Goal: Task Accomplishment & Management: Use online tool/utility

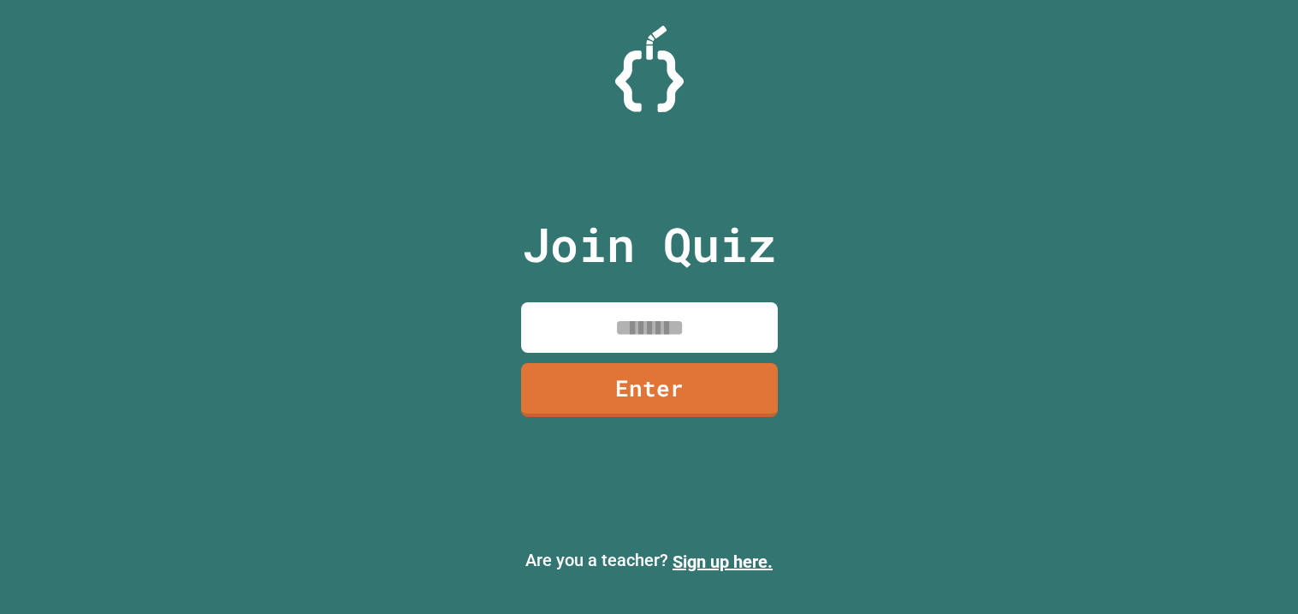
click at [667, 349] on input at bounding box center [649, 327] width 257 height 50
type input "********"
click at [673, 407] on link "Enter" at bounding box center [649, 387] width 249 height 56
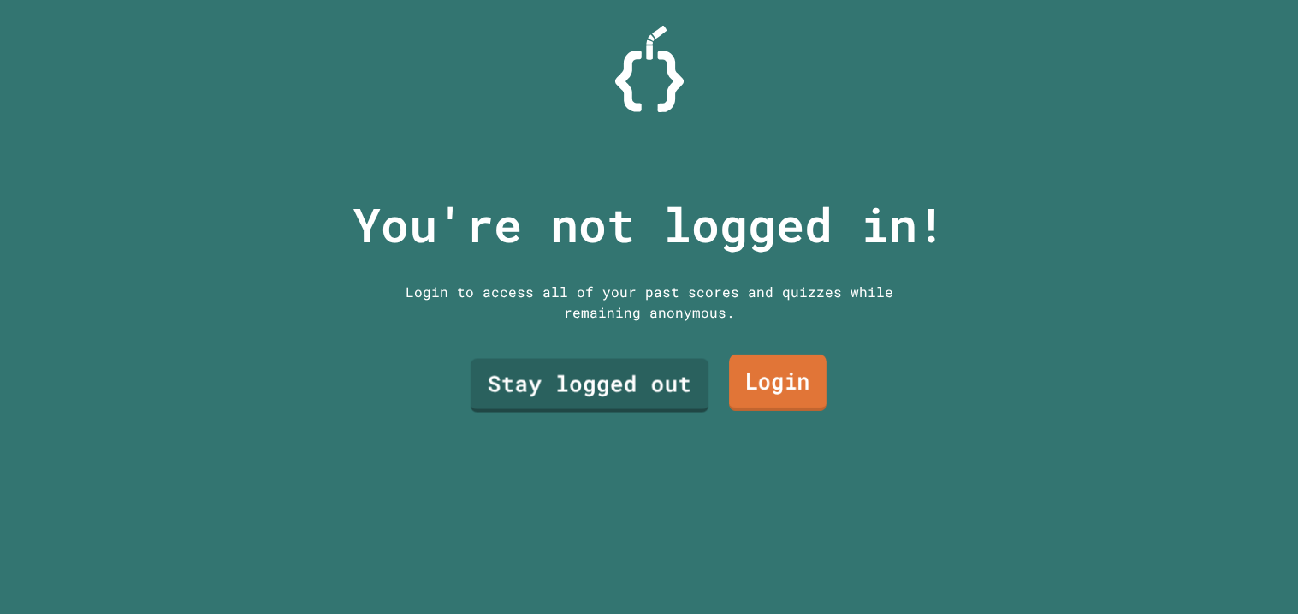
click at [780, 380] on link "Login" at bounding box center [778, 382] width 98 height 56
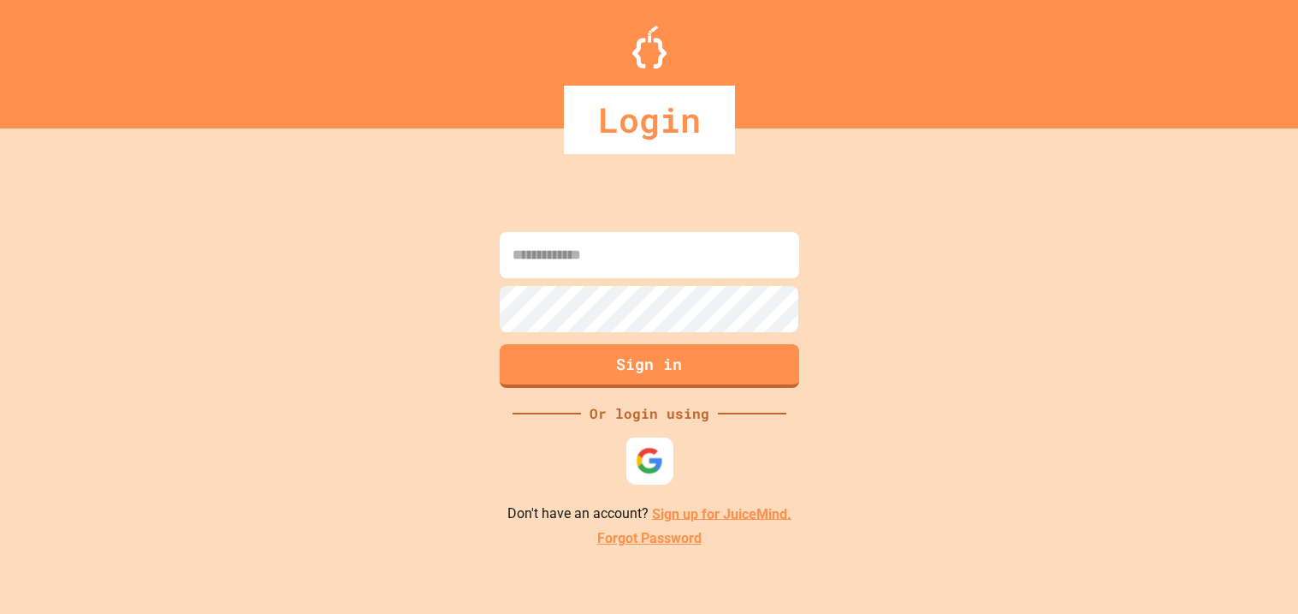
click at [650, 477] on div at bounding box center [649, 459] width 47 height 47
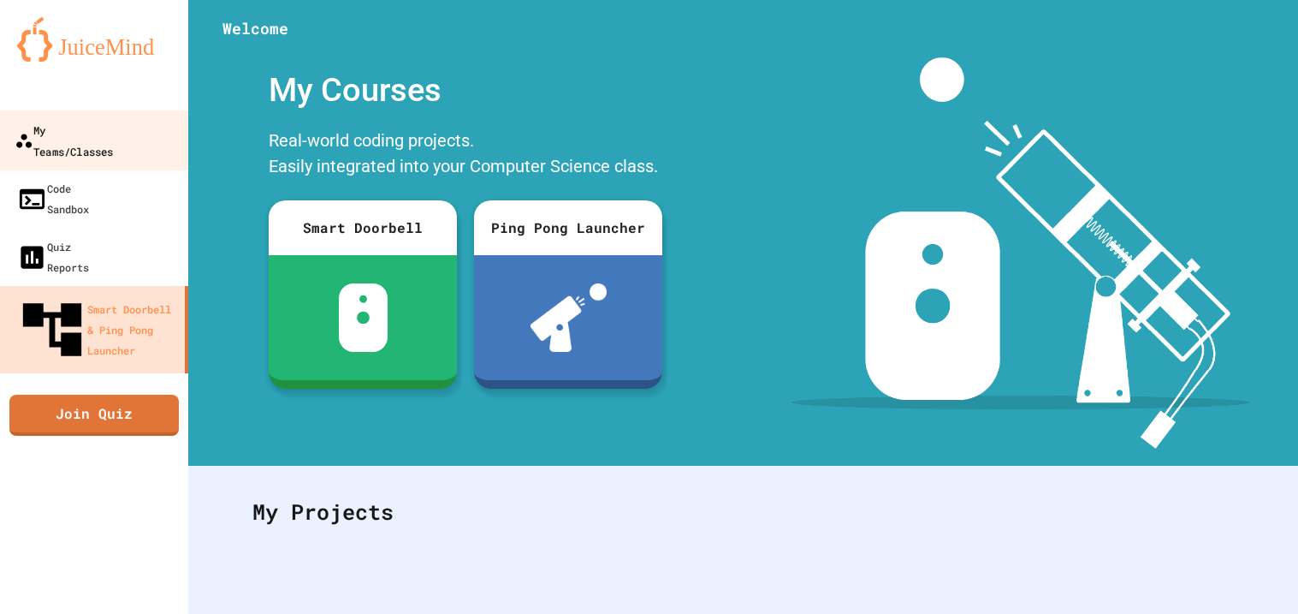
click at [123, 141] on link "My Teams/Classes" at bounding box center [94, 140] width 194 height 60
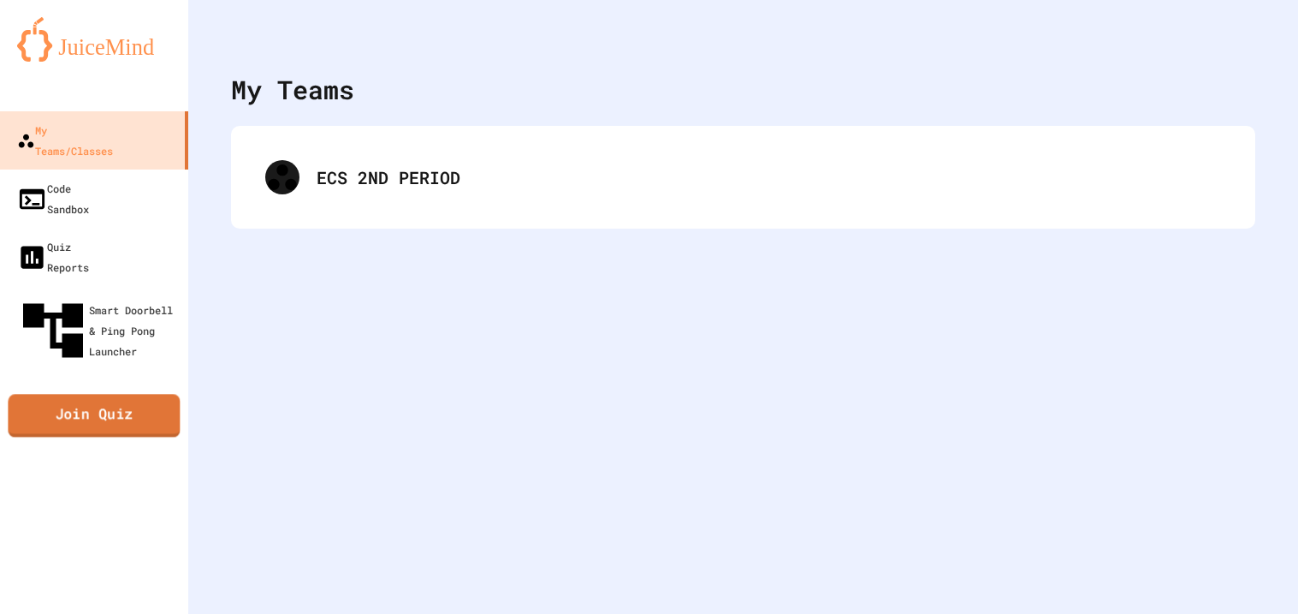
click at [134, 395] on link "Join Quiz" at bounding box center [94, 416] width 172 height 43
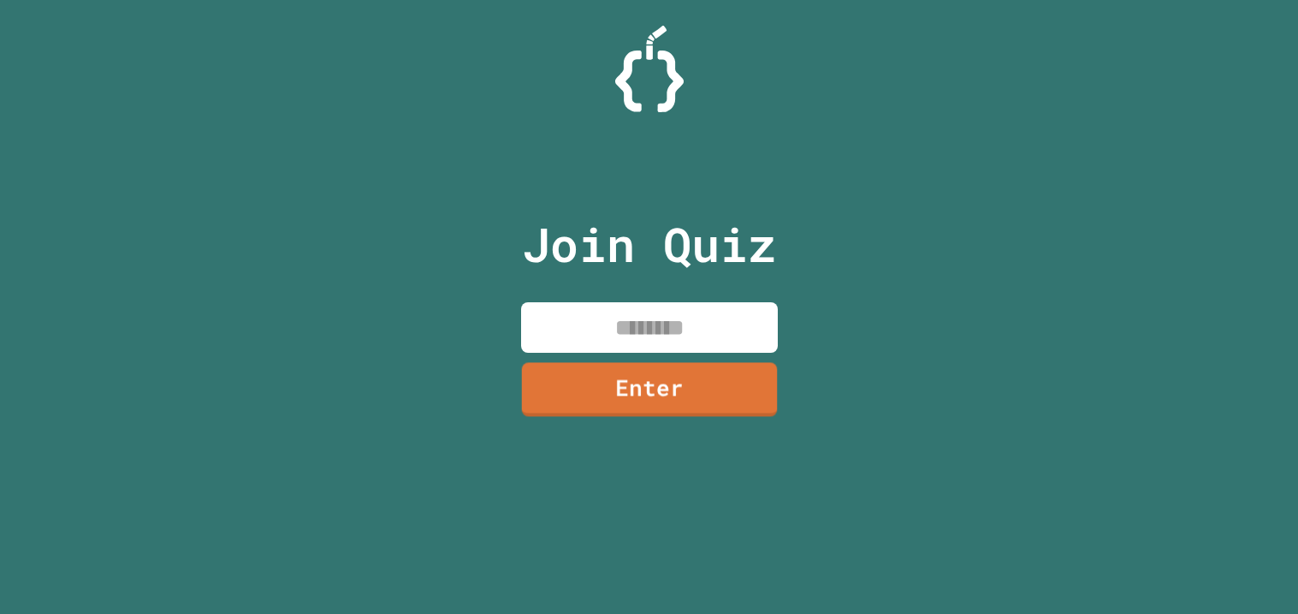
click at [741, 329] on input at bounding box center [649, 327] width 257 height 50
type input "********"
click at [721, 391] on link "Enter" at bounding box center [649, 387] width 257 height 56
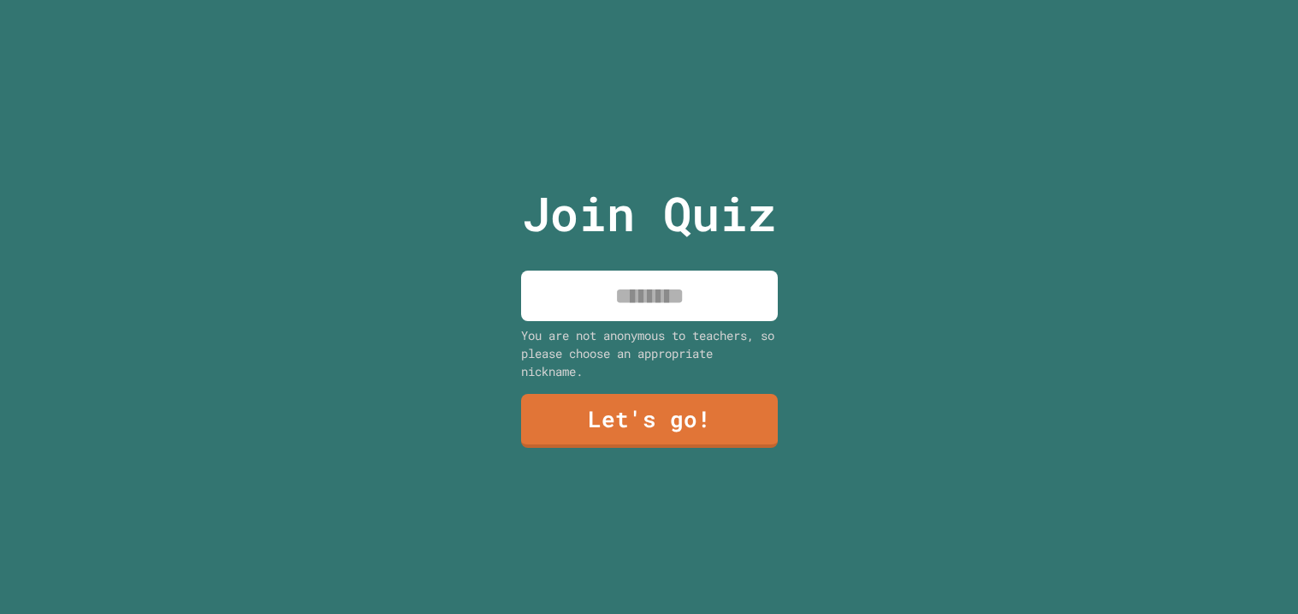
click at [663, 345] on div "You are not anonymous to teachers, so please choose an appropriate nickname." at bounding box center [649, 353] width 257 height 54
click at [654, 324] on div "Join Quiz You are not anonymous to teachers, so please choose an appropriate ni…" at bounding box center [649, 307] width 288 height 614
click at [609, 242] on p "Join Quiz" at bounding box center [649, 213] width 254 height 71
click at [627, 268] on div "Join Quiz You are not anonymous to teachers, so please choose an appropriate ni…" at bounding box center [649, 307] width 288 height 614
click at [652, 304] on input at bounding box center [649, 295] width 257 height 50
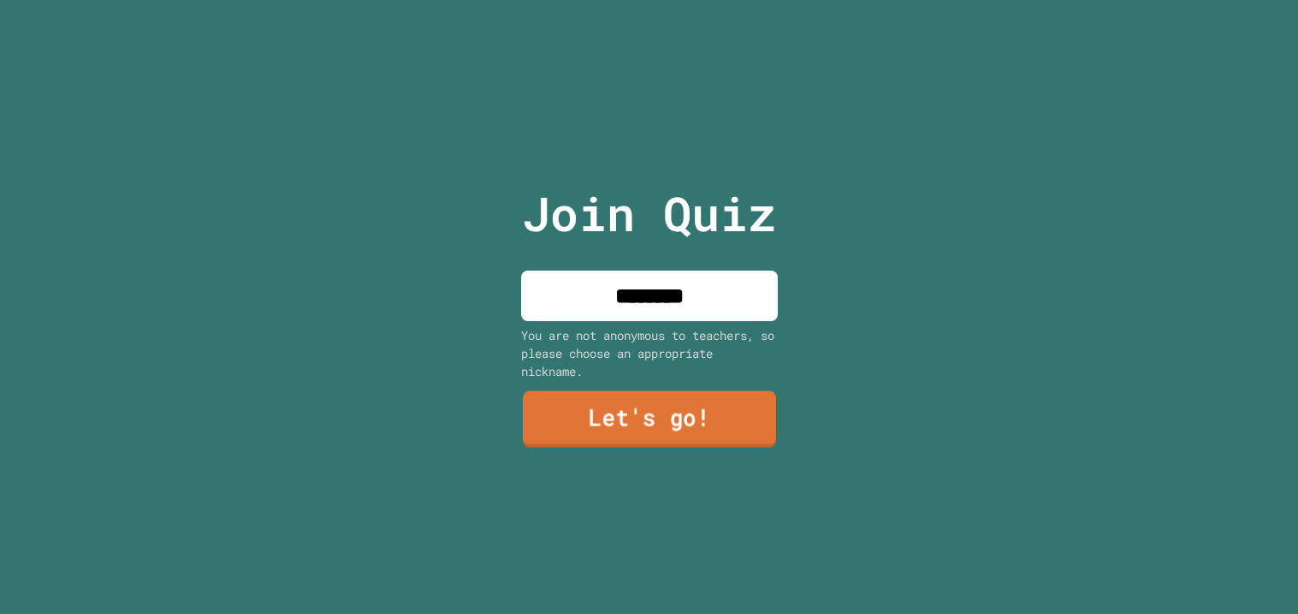
type input "********"
click at [614, 421] on link "Let's go!" at bounding box center [648, 419] width 253 height 56
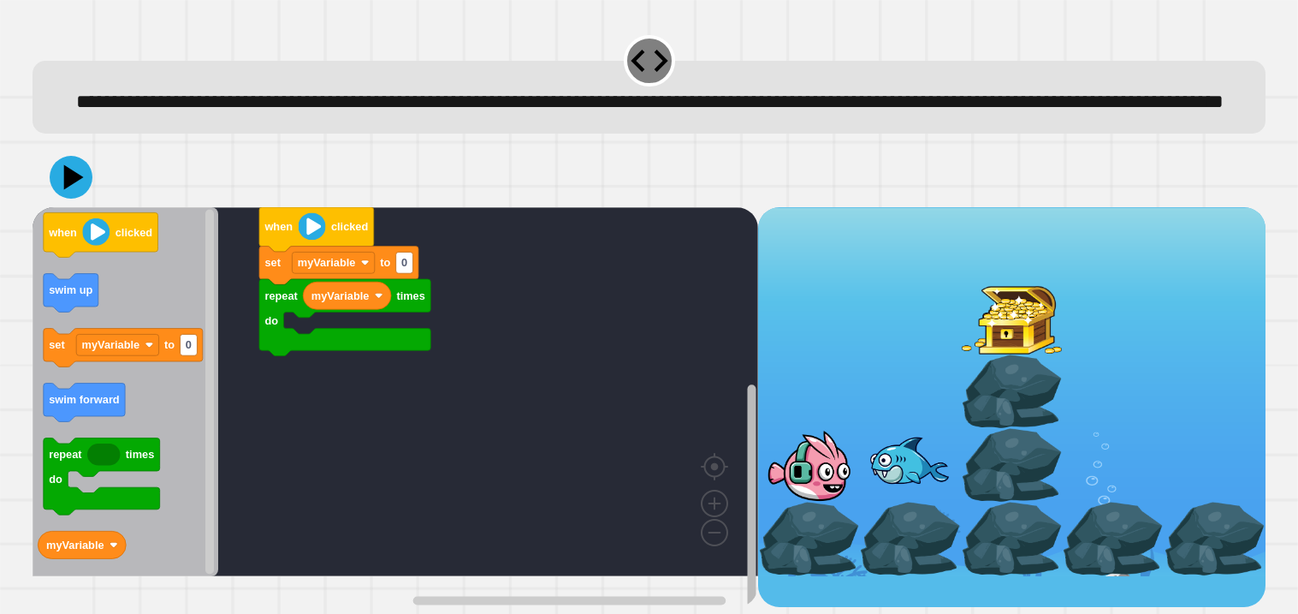
click at [750, 447] on rect "Blockly Workspace" at bounding box center [751, 496] width 9 height 223
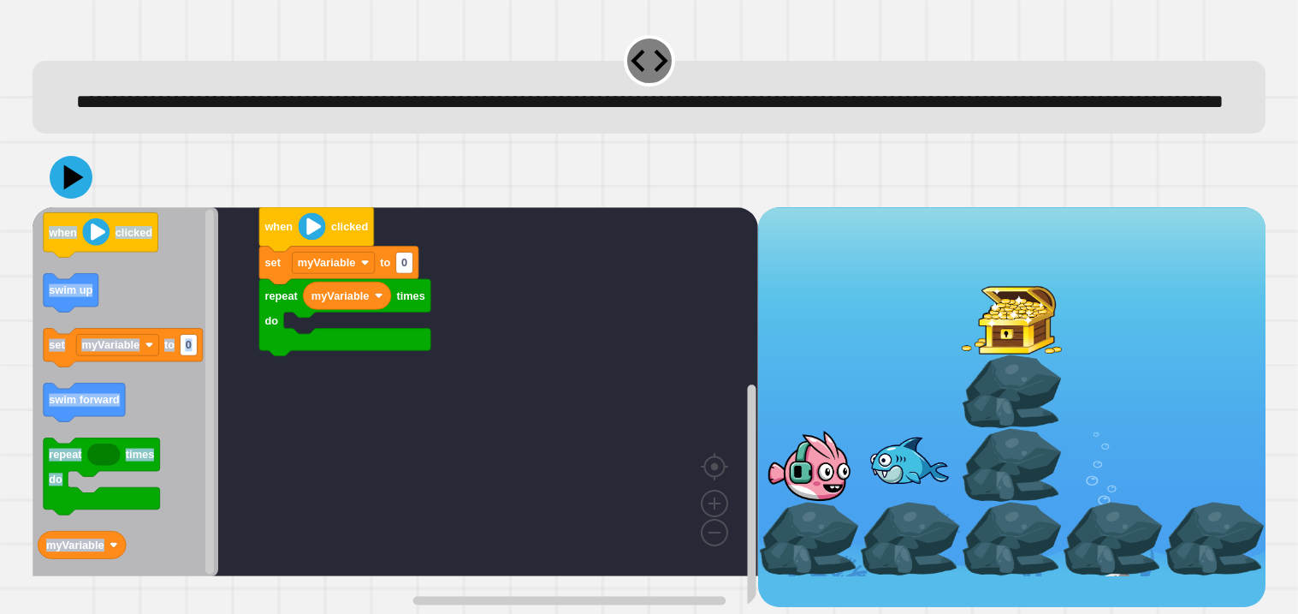
drag, startPoint x: 1297, startPoint y: 156, endPoint x: 1294, endPoint y: 315, distance: 159.2
click at [1294, 315] on div "**********" at bounding box center [649, 307] width 1298 height 614
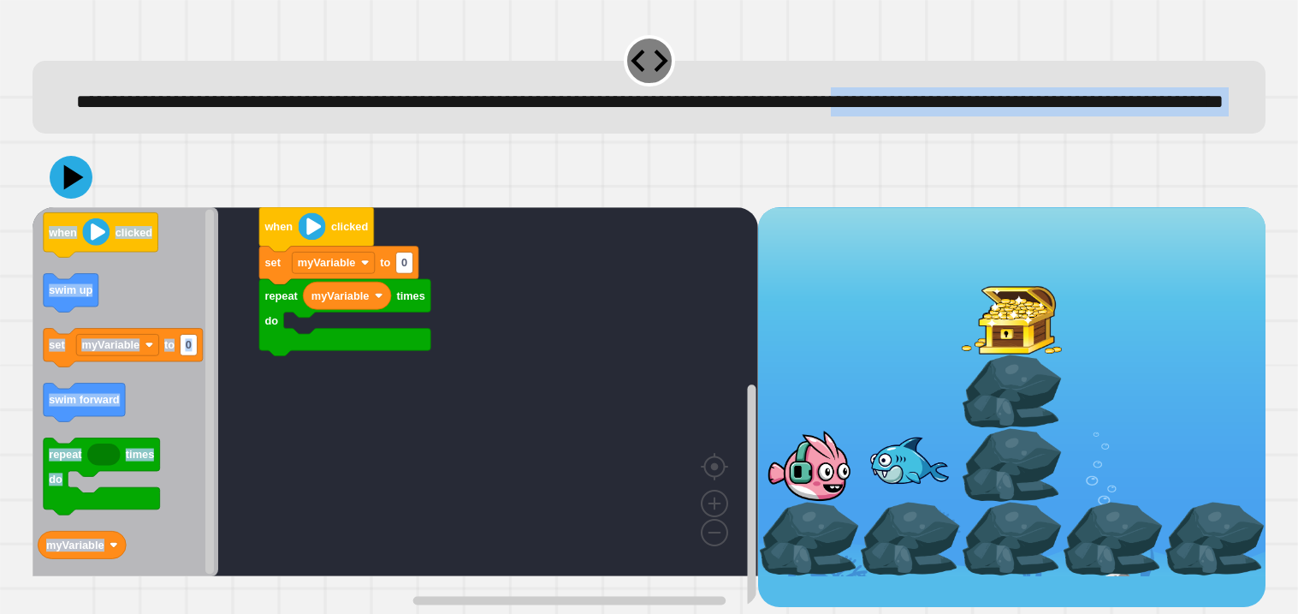
drag, startPoint x: 1297, startPoint y: 59, endPoint x: 1294, endPoint y: 256, distance: 196.9
click at [1294, 256] on div "**********" at bounding box center [649, 307] width 1298 height 614
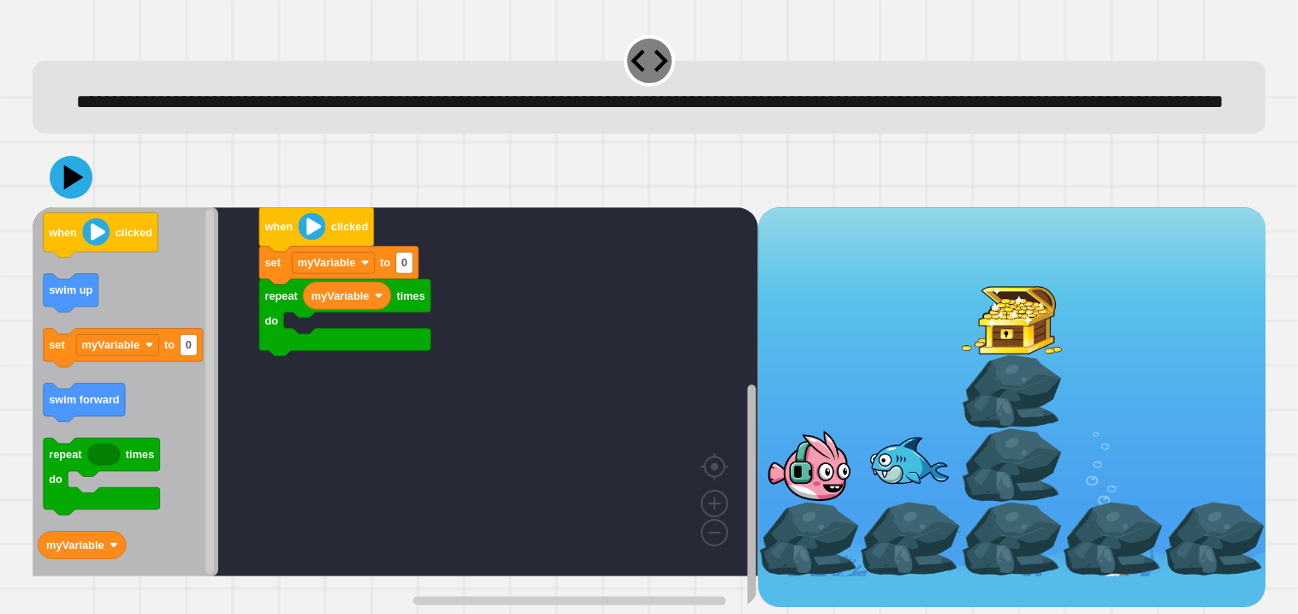
click at [754, 518] on rect "Blockly Workspace" at bounding box center [751, 496] width 9 height 223
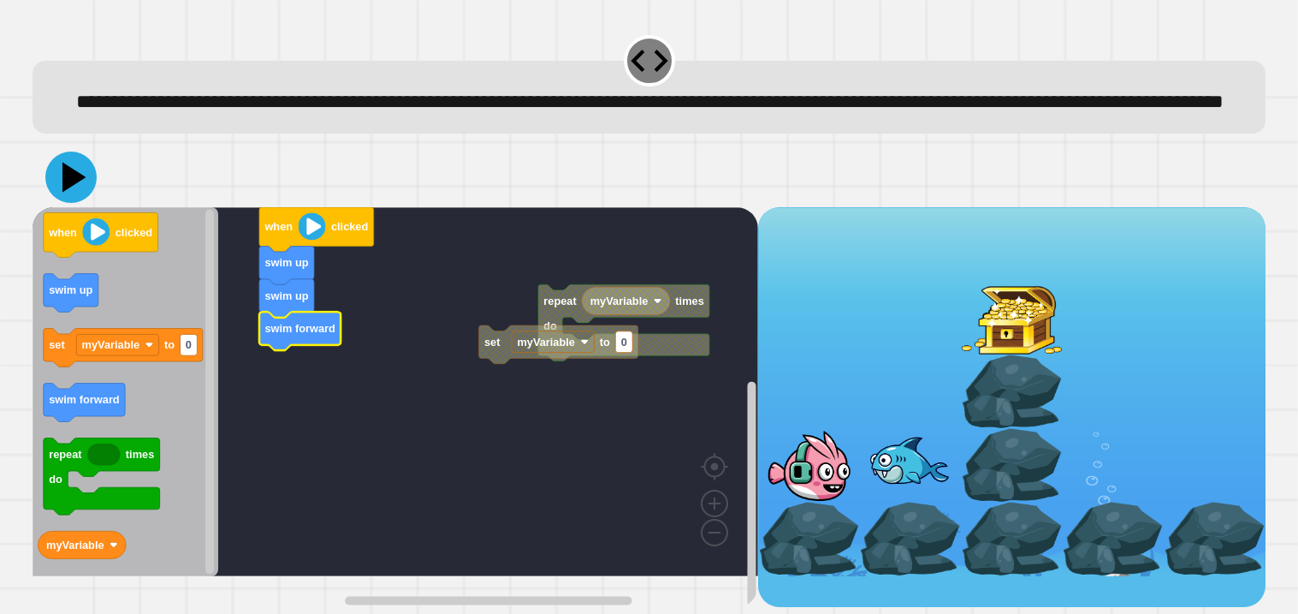
click at [72, 200] on icon at bounding box center [70, 176] width 51 height 51
click at [309, 240] on image "Blockly Workspace" at bounding box center [311, 225] width 27 height 27
click at [61, 203] on icon at bounding box center [70, 176] width 51 height 51
click at [305, 240] on image "Blockly Workspace" at bounding box center [311, 225] width 27 height 27
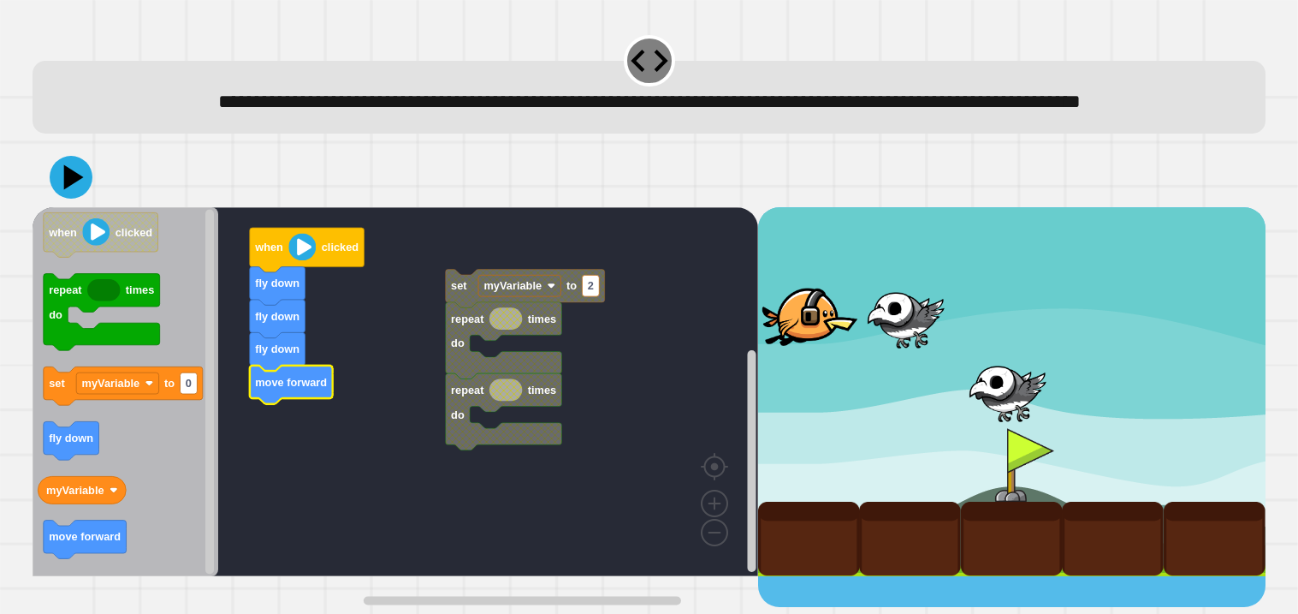
click at [306, 260] on image "Blockly Workspace" at bounding box center [301, 246] width 27 height 27
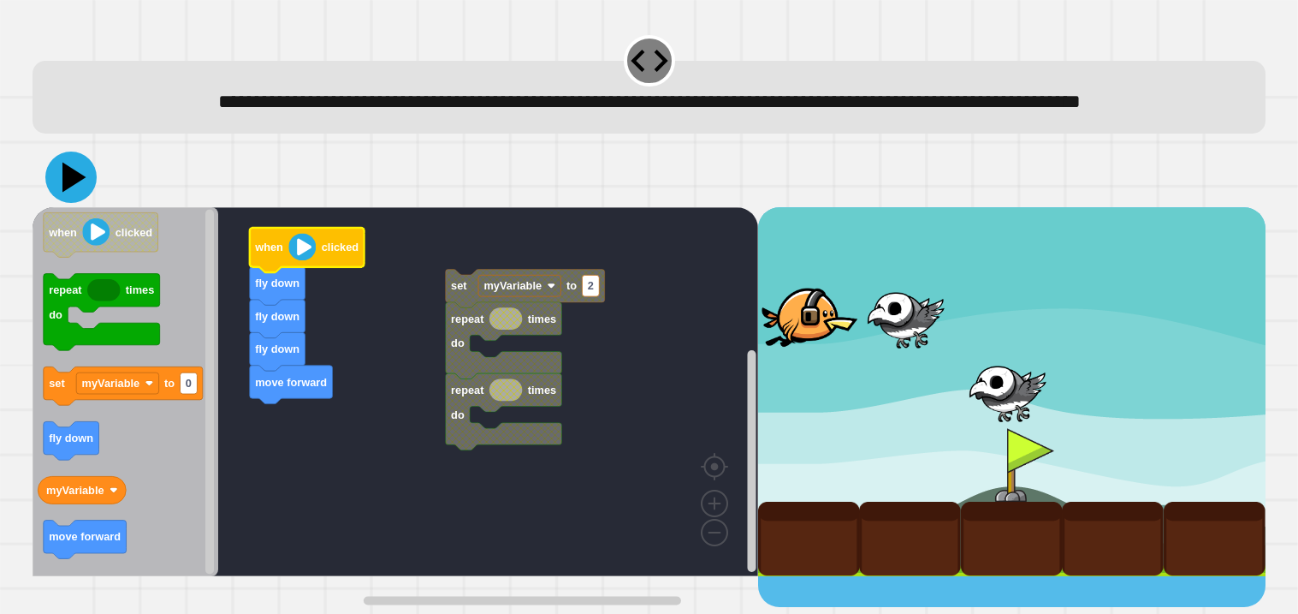
click at [81, 203] on icon at bounding box center [70, 176] width 51 height 51
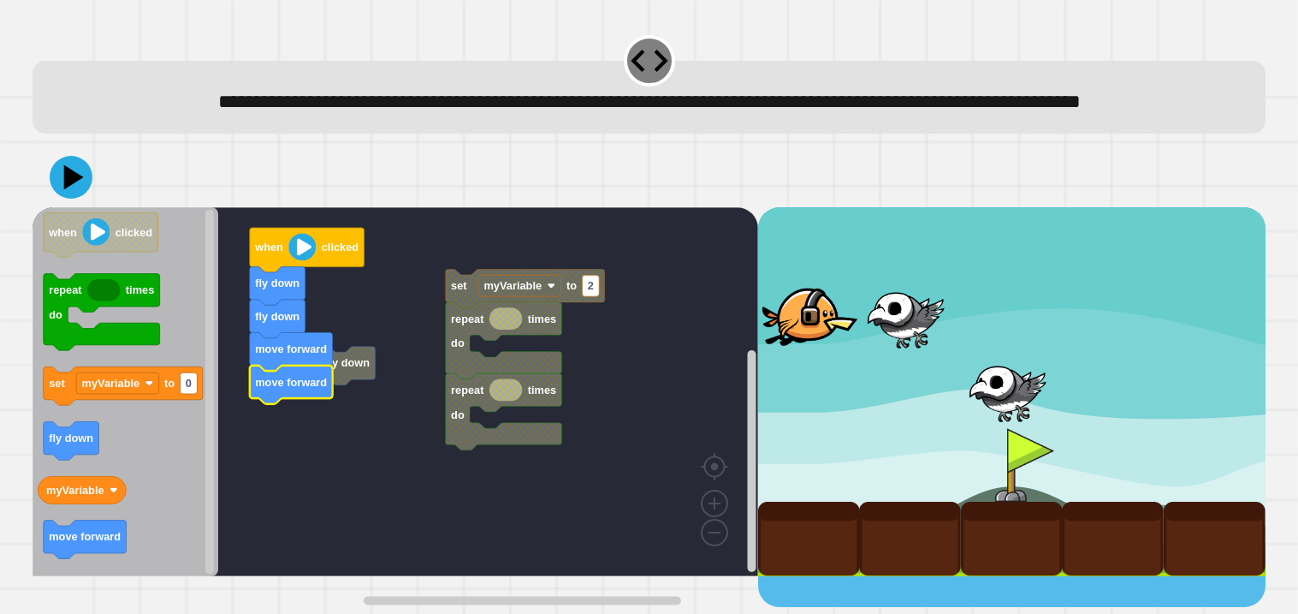
click at [303, 260] on image "Blockly Workspace" at bounding box center [301, 246] width 27 height 27
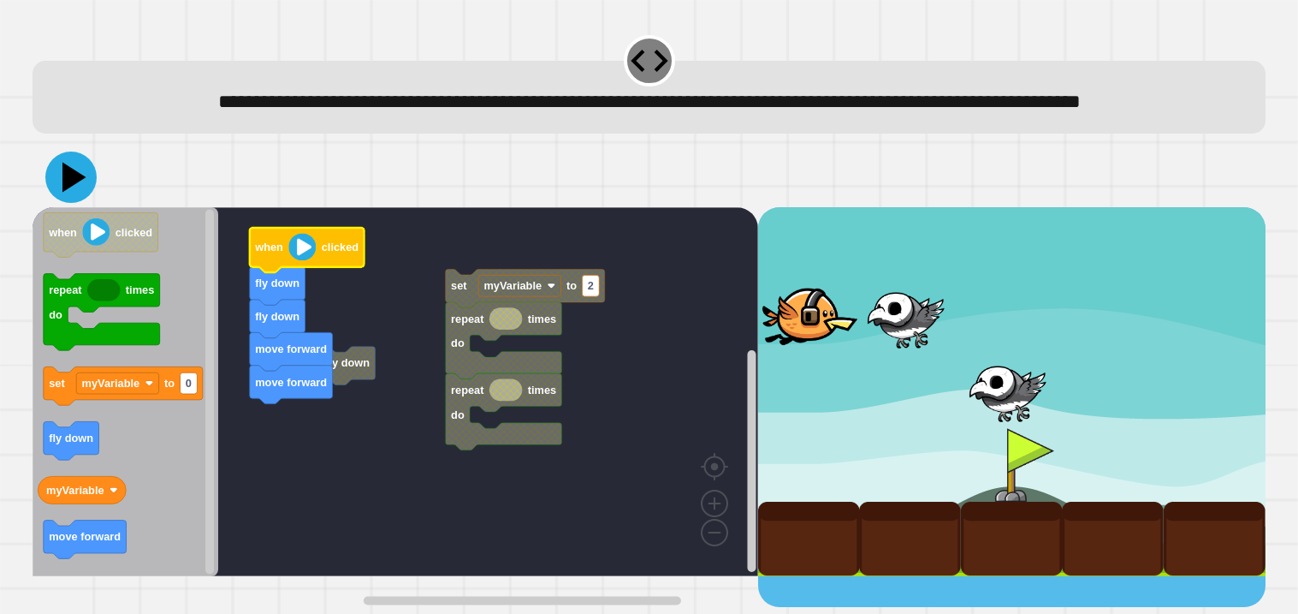
click at [58, 203] on icon at bounding box center [70, 176] width 51 height 51
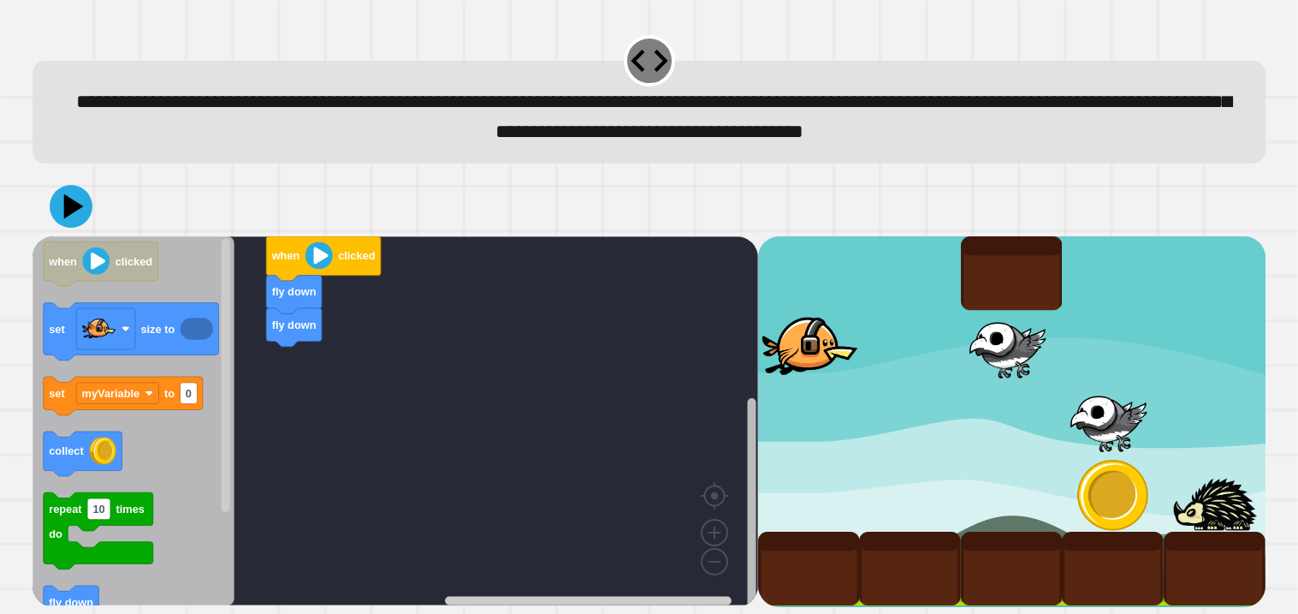
click at [751, 509] on rect "Blockly Workspace" at bounding box center [751, 502] width 9 height 209
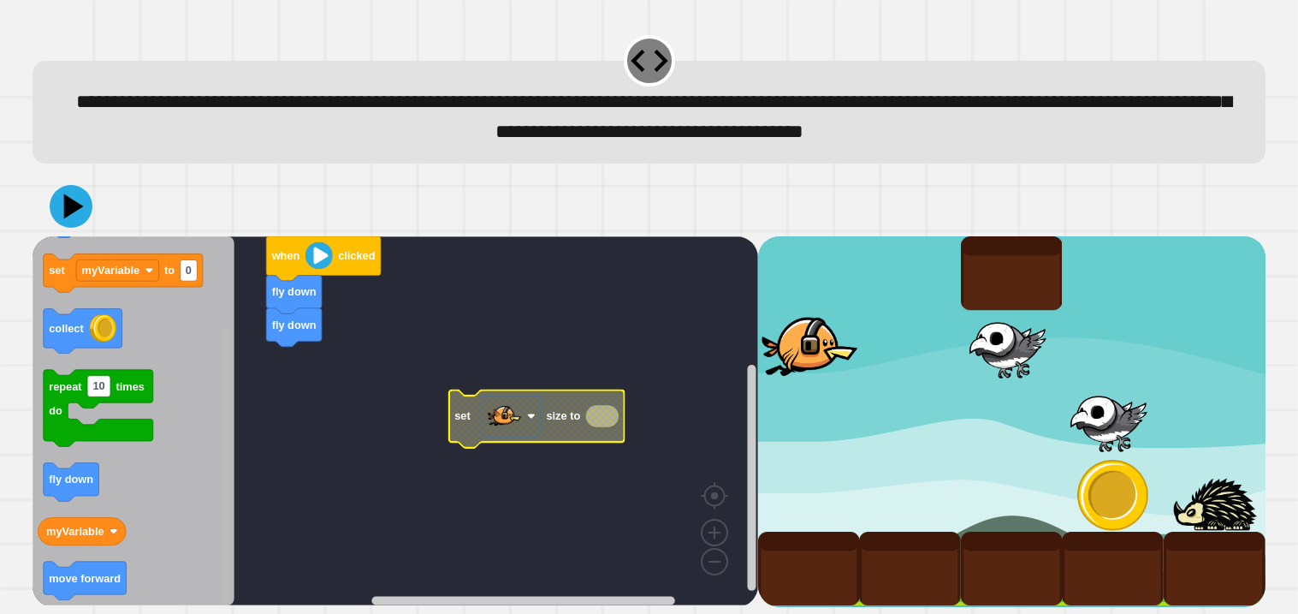
click at [211, 573] on div "fly down fly down when clicked set size to when clicked set size to set myVaria…" at bounding box center [396, 421] width 726 height 371
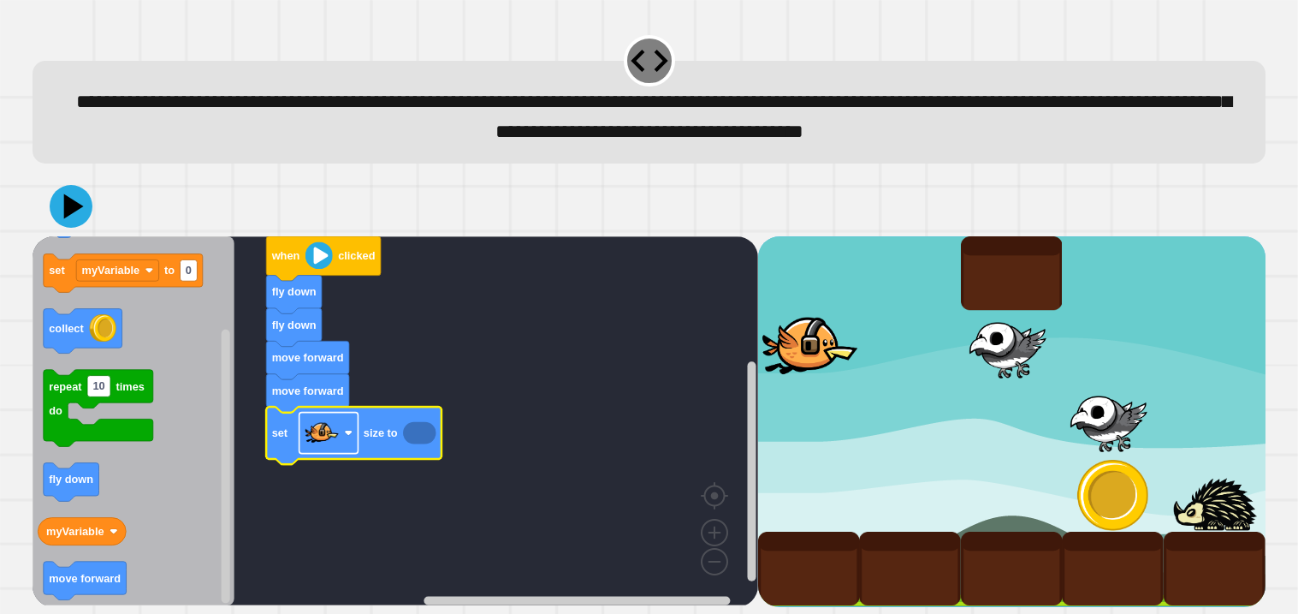
click at [341, 434] on rect "Blockly Workspace" at bounding box center [329, 433] width 59 height 41
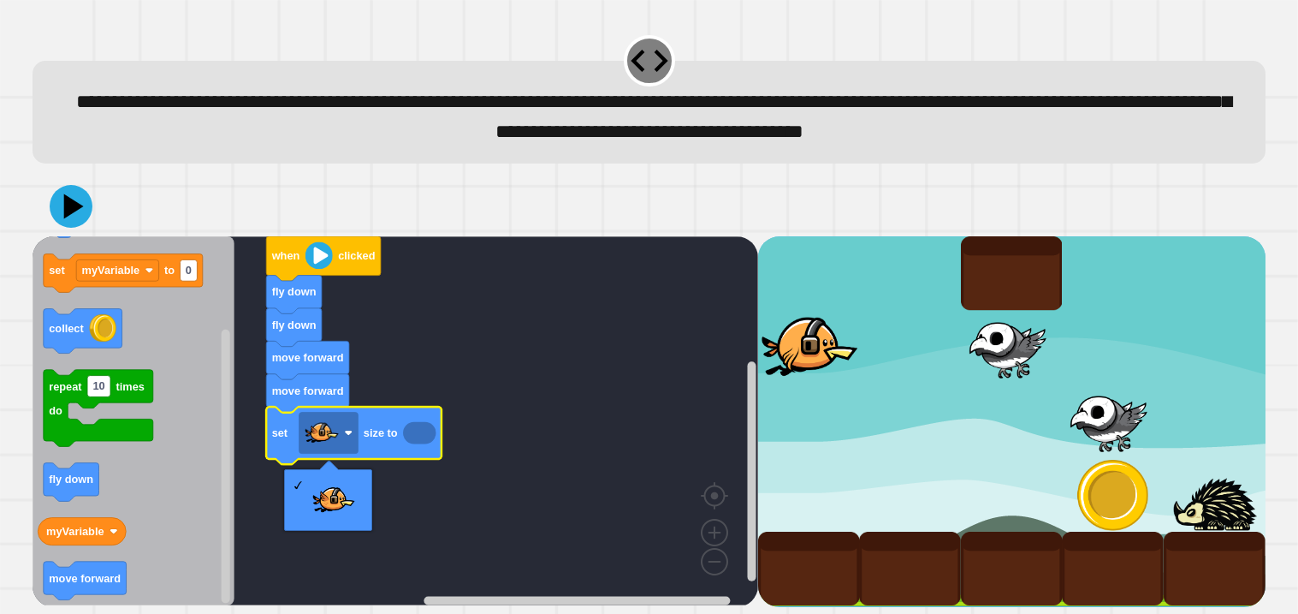
click at [418, 443] on icon "Blockly Workspace" at bounding box center [419, 433] width 33 height 22
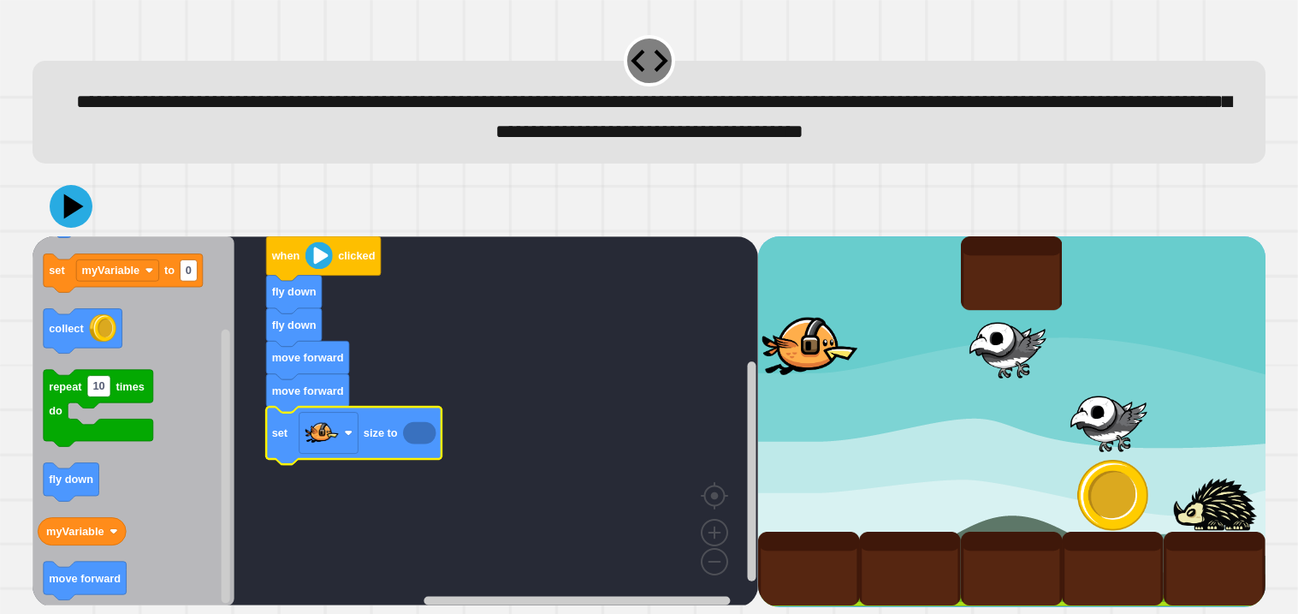
click at [415, 433] on icon "Blockly Workspace" at bounding box center [419, 433] width 33 height 22
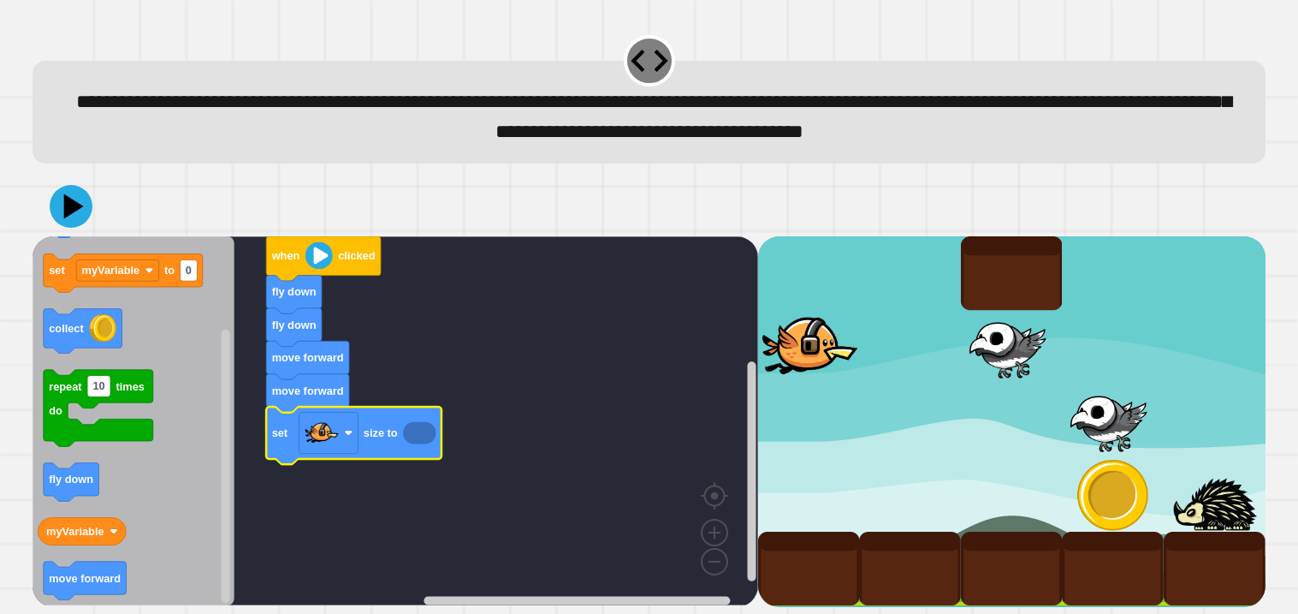
click at [415, 433] on icon "Blockly Workspace" at bounding box center [419, 433] width 33 height 22
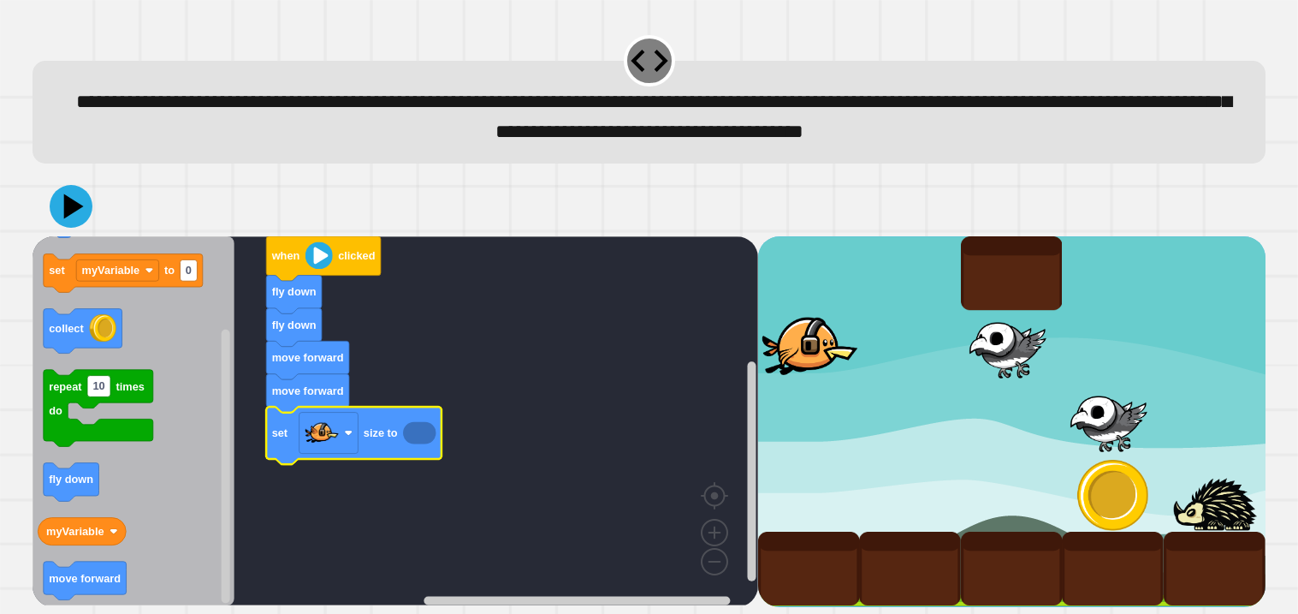
click at [415, 433] on icon "Blockly Workspace" at bounding box center [419, 433] width 33 height 22
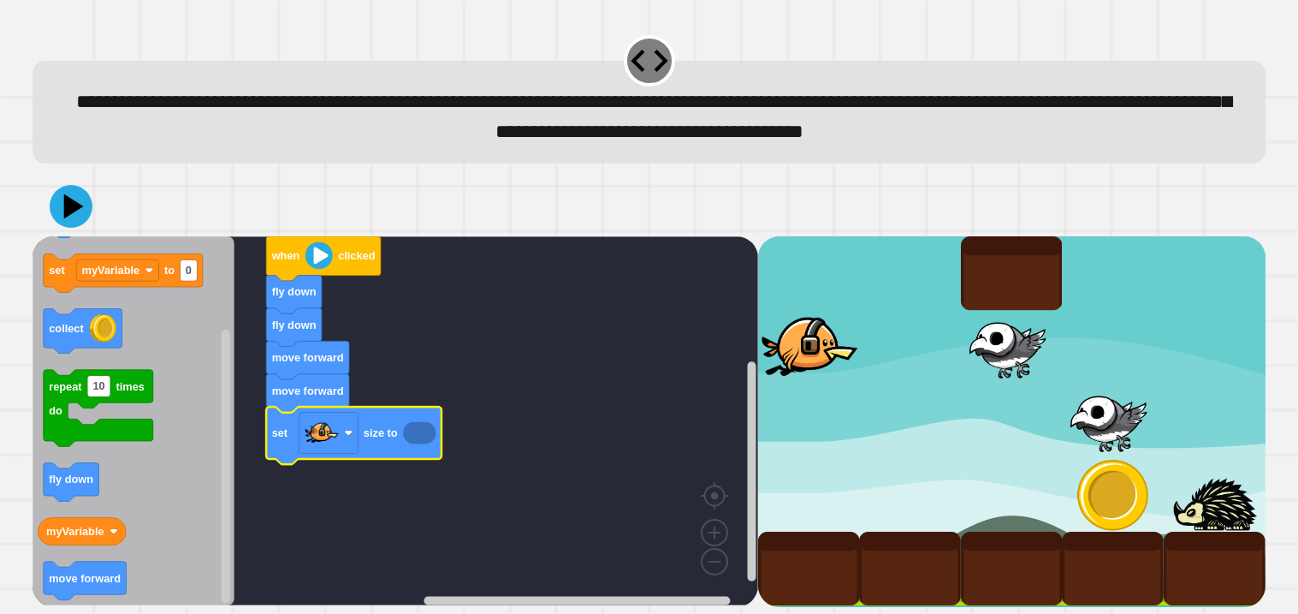
click at [415, 433] on icon "Blockly Workspace" at bounding box center [419, 433] width 33 height 22
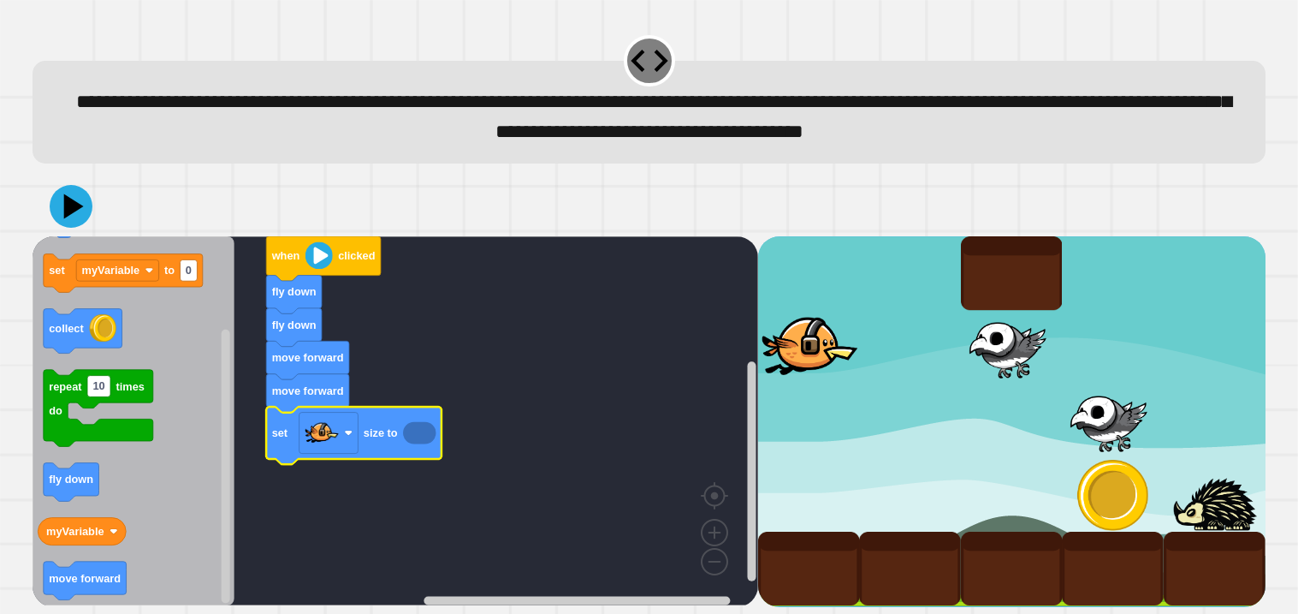
click at [415, 433] on icon "Blockly Workspace" at bounding box center [419, 433] width 33 height 22
click at [416, 434] on icon "Blockly Workspace" at bounding box center [419, 433] width 33 height 22
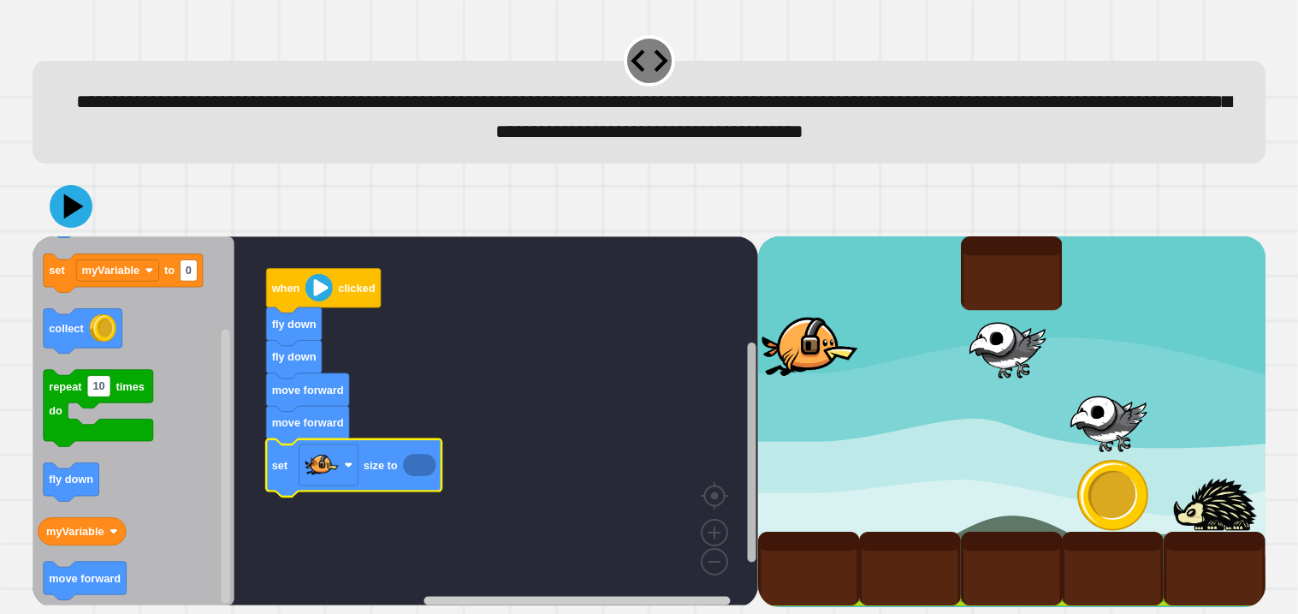
click at [745, 389] on icon "Blockly Workspace" at bounding box center [751, 429] width 13 height 355
click at [392, 471] on text "size to" at bounding box center [381, 464] width 34 height 13
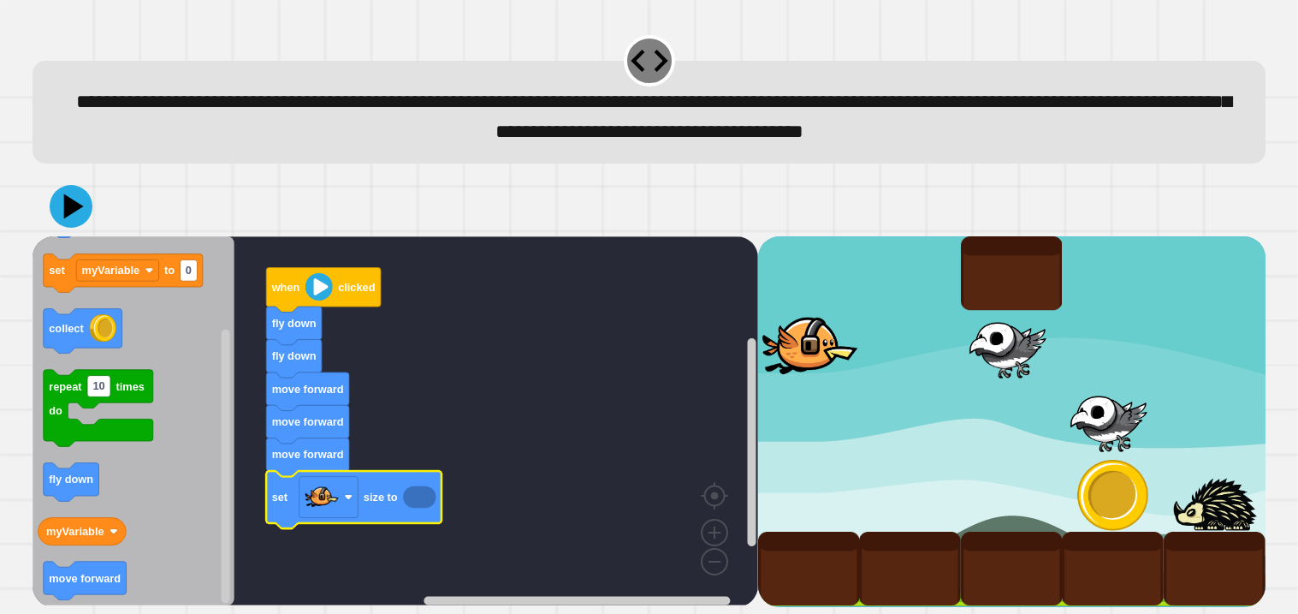
click at [403, 505] on icon "Blockly Workspace" at bounding box center [353, 499] width 175 height 57
click at [86, 210] on icon at bounding box center [70, 206] width 51 height 51
click at [318, 282] on image "Blockly Workspace" at bounding box center [319, 286] width 27 height 27
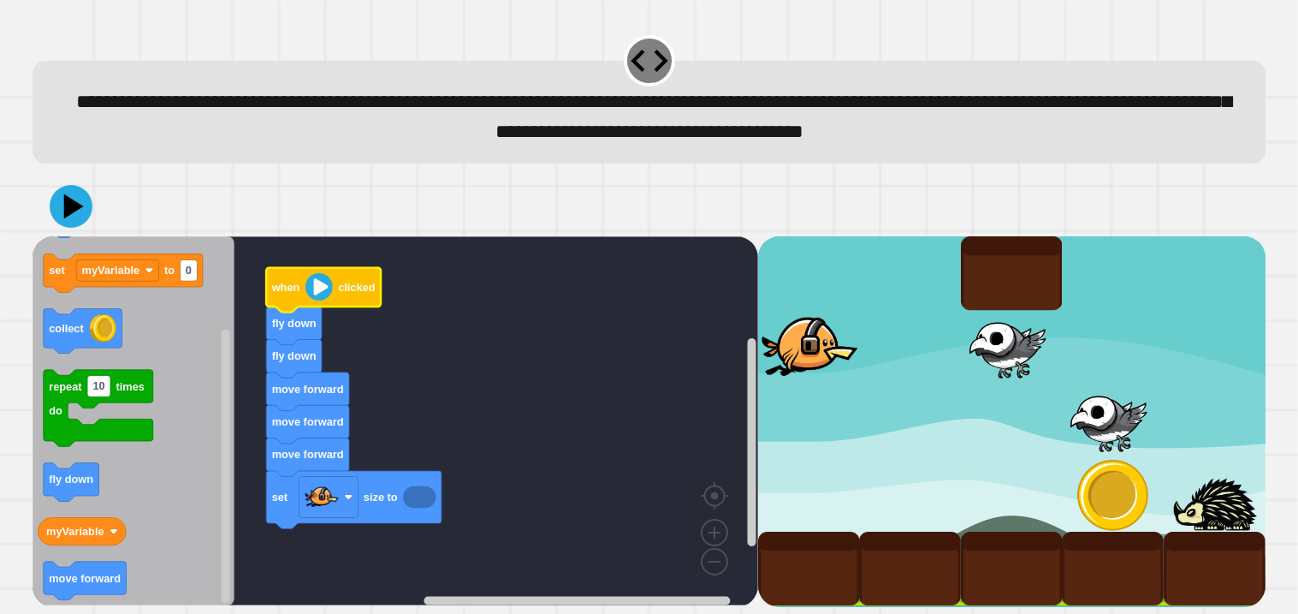
click at [405, 502] on icon "Blockly Workspace" at bounding box center [419, 497] width 33 height 22
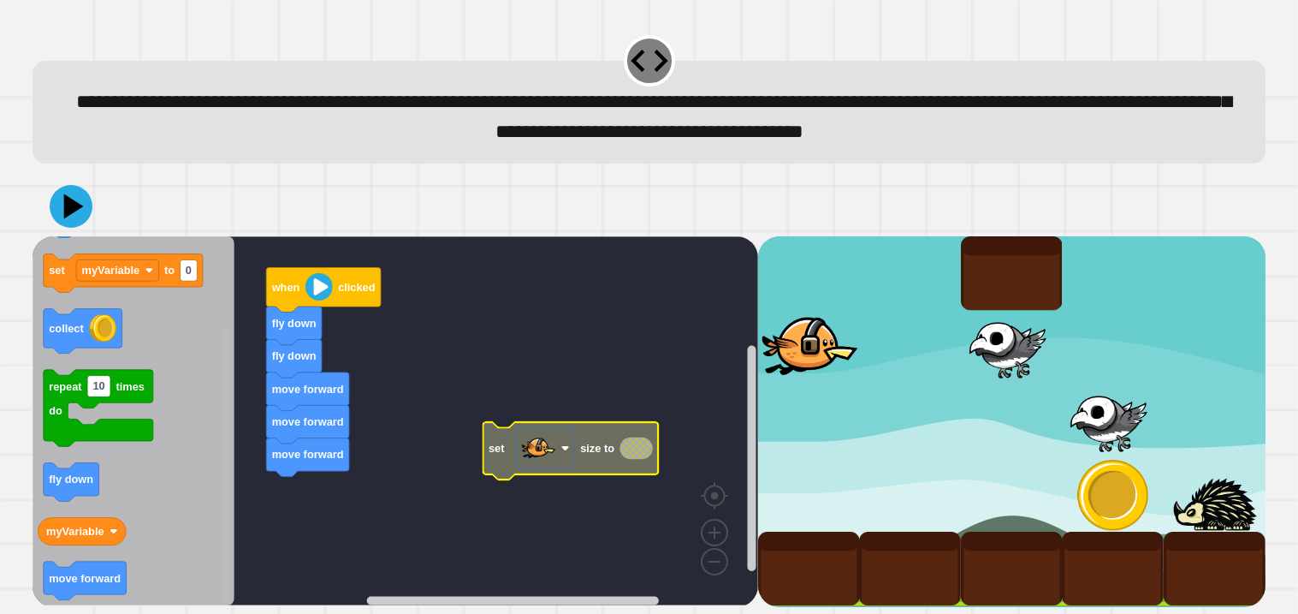
click at [224, 484] on rect "Blockly Workspace" at bounding box center [226, 466] width 9 height 274
click at [80, 522] on icon "Blockly Workspace" at bounding box center [82, 531] width 88 height 27
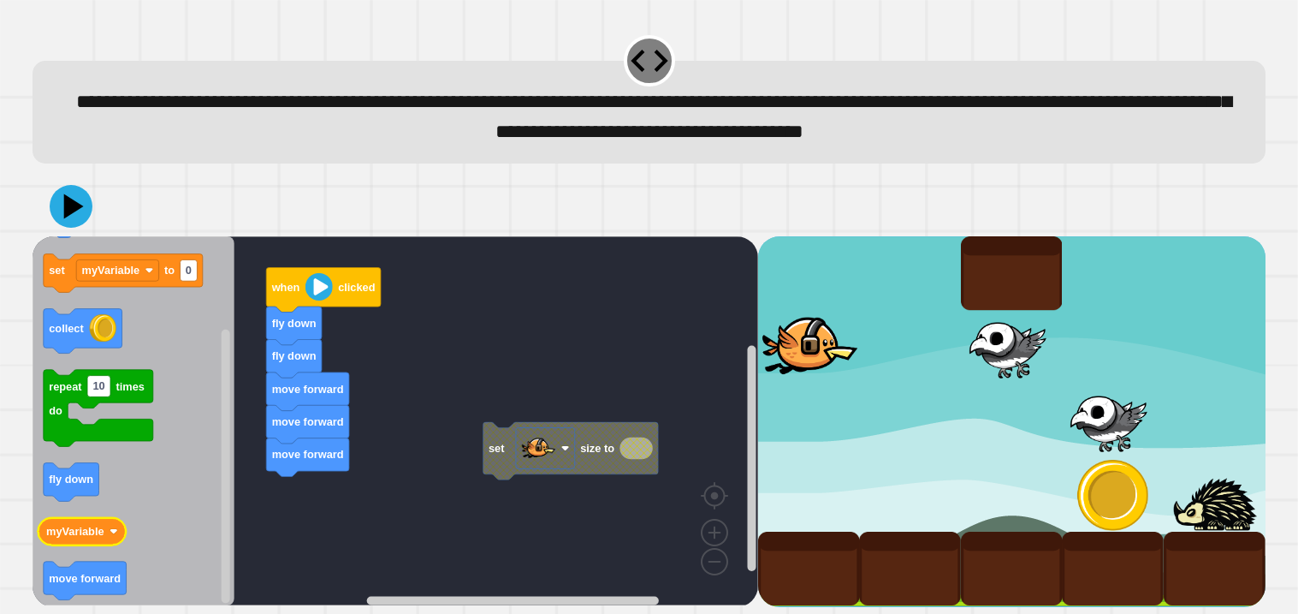
click at [80, 522] on icon "Blockly Workspace" at bounding box center [82, 531] width 88 height 27
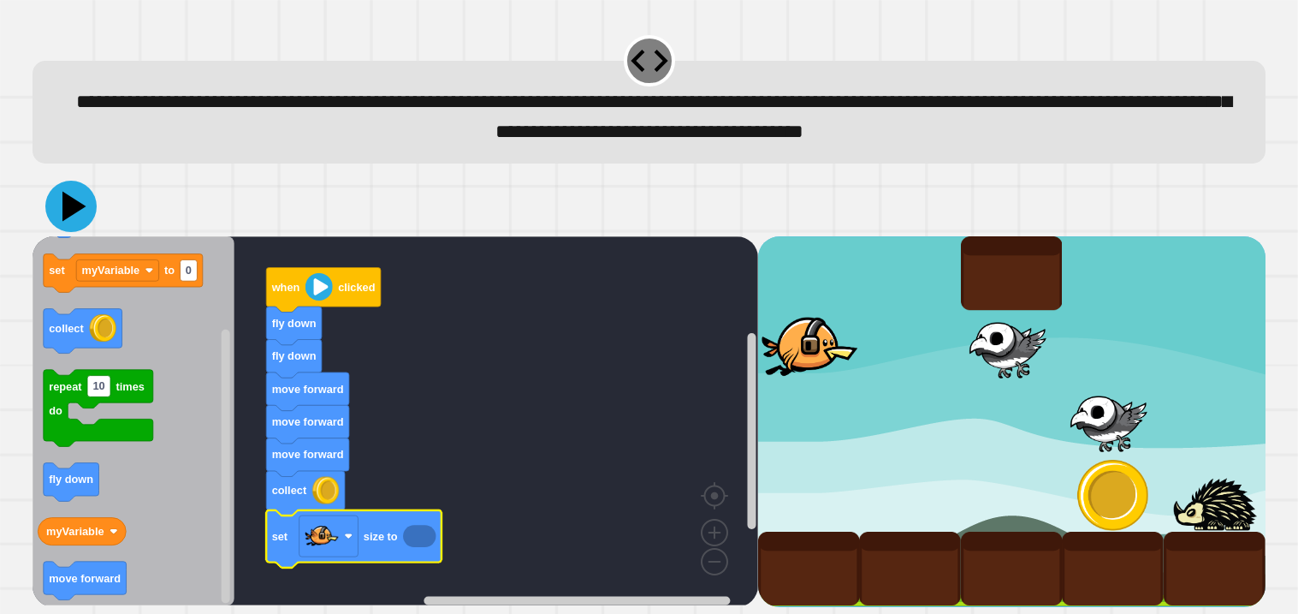
click at [62, 217] on icon at bounding box center [70, 206] width 51 height 51
click at [324, 291] on image "Blockly Workspace" at bounding box center [319, 286] width 27 height 27
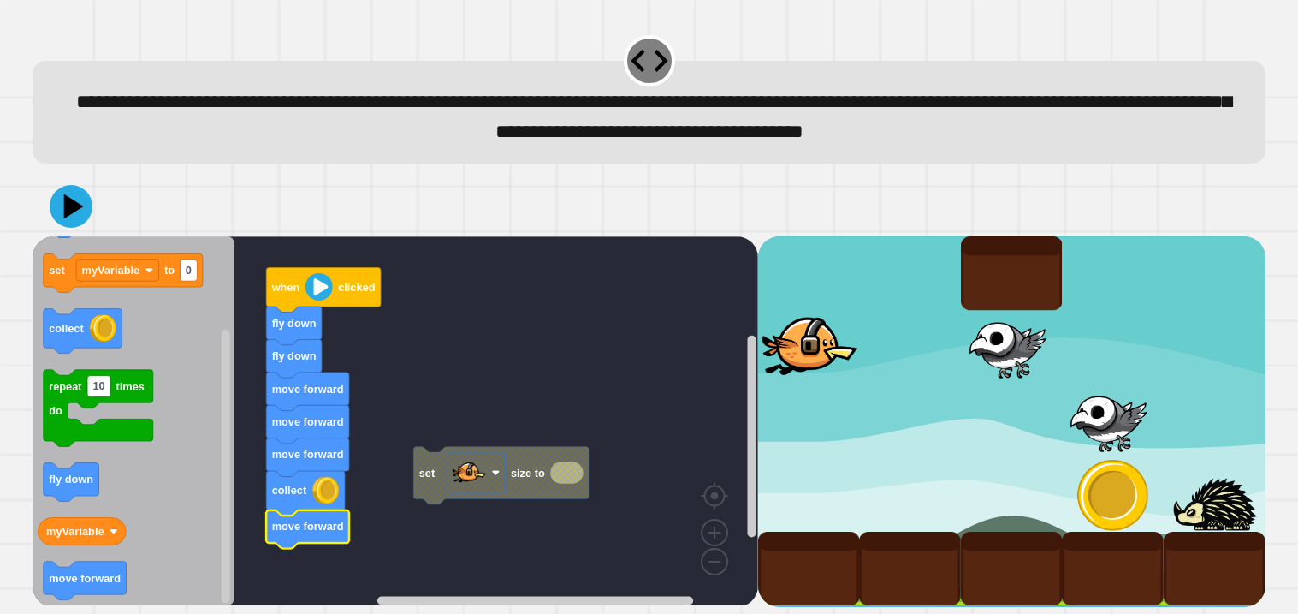
click at [323, 270] on icon "Blockly Workspace" at bounding box center [323, 290] width 115 height 45
click at [79, 207] on icon at bounding box center [73, 207] width 20 height 26
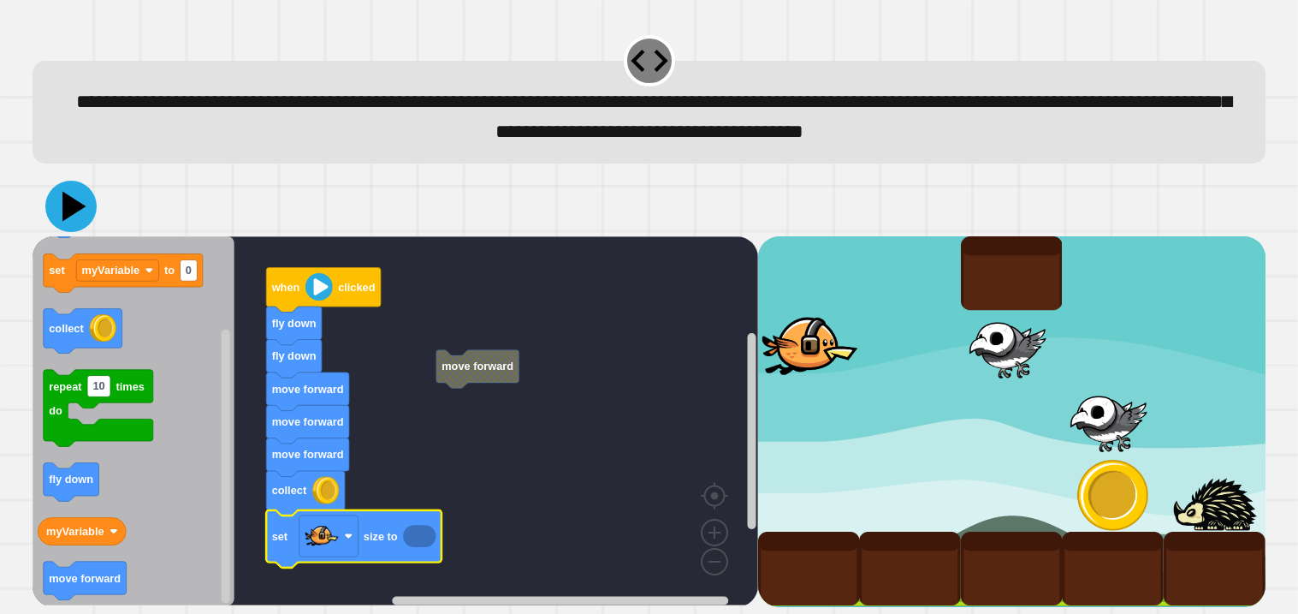
click at [76, 229] on icon at bounding box center [70, 206] width 51 height 51
click at [300, 288] on icon "Blockly Workspace" at bounding box center [323, 290] width 115 height 45
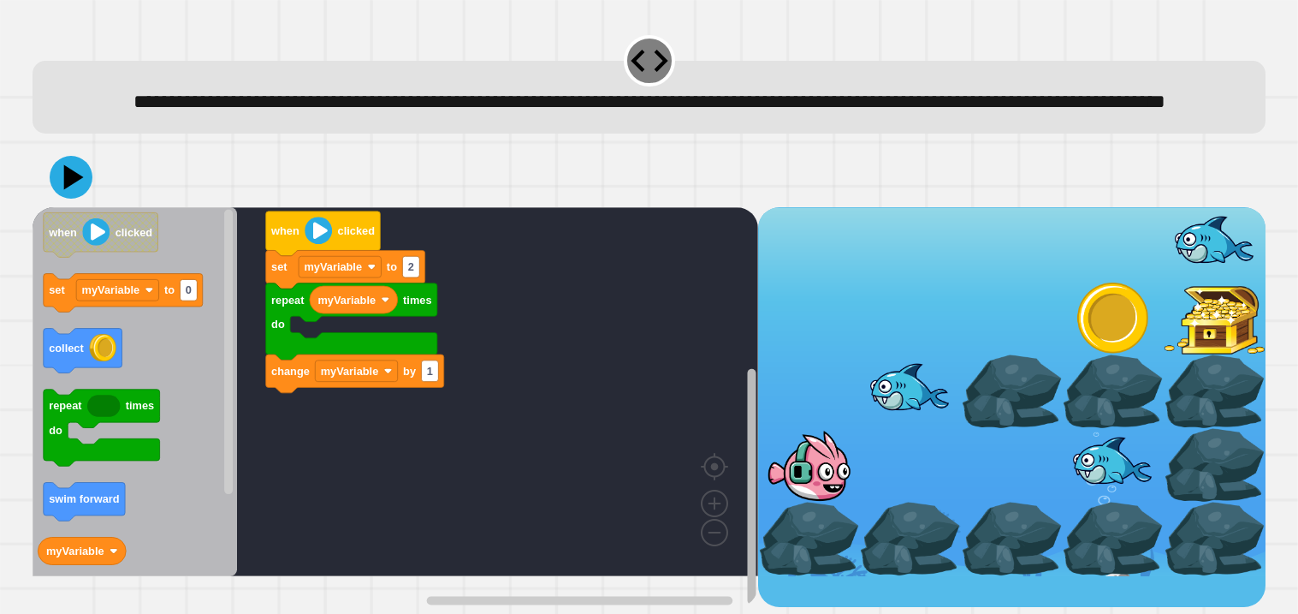
click at [747, 416] on g "Blockly Workspace" at bounding box center [751, 429] width 13 height 355
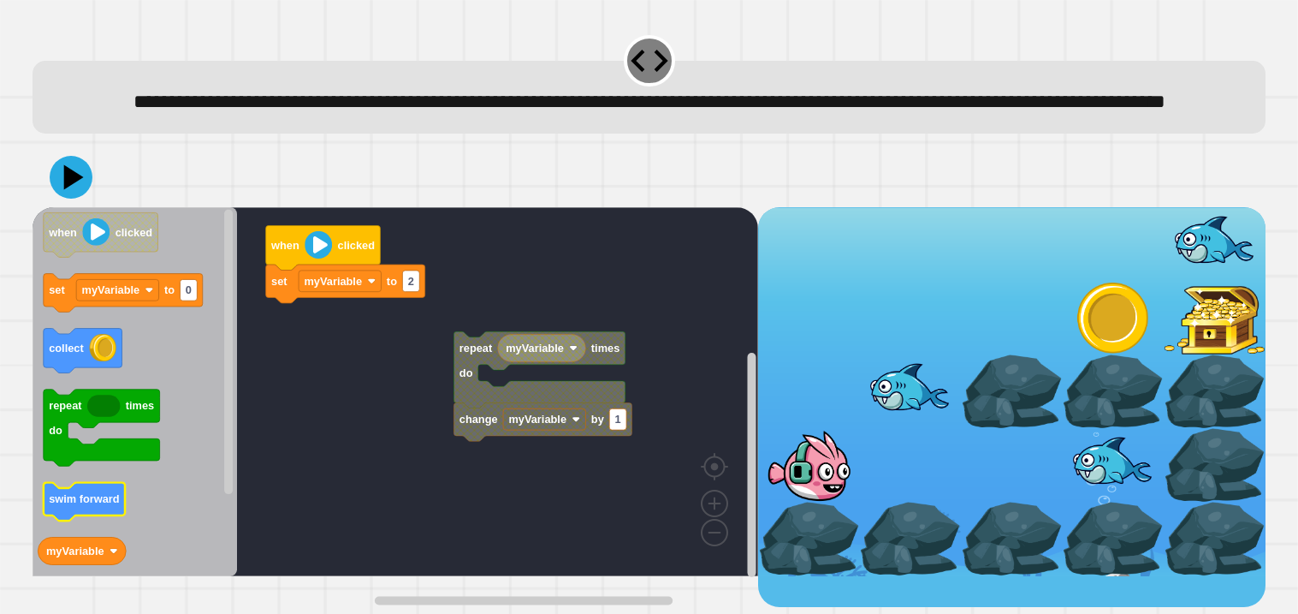
click at [69, 505] on text "swim forward" at bounding box center [84, 498] width 71 height 13
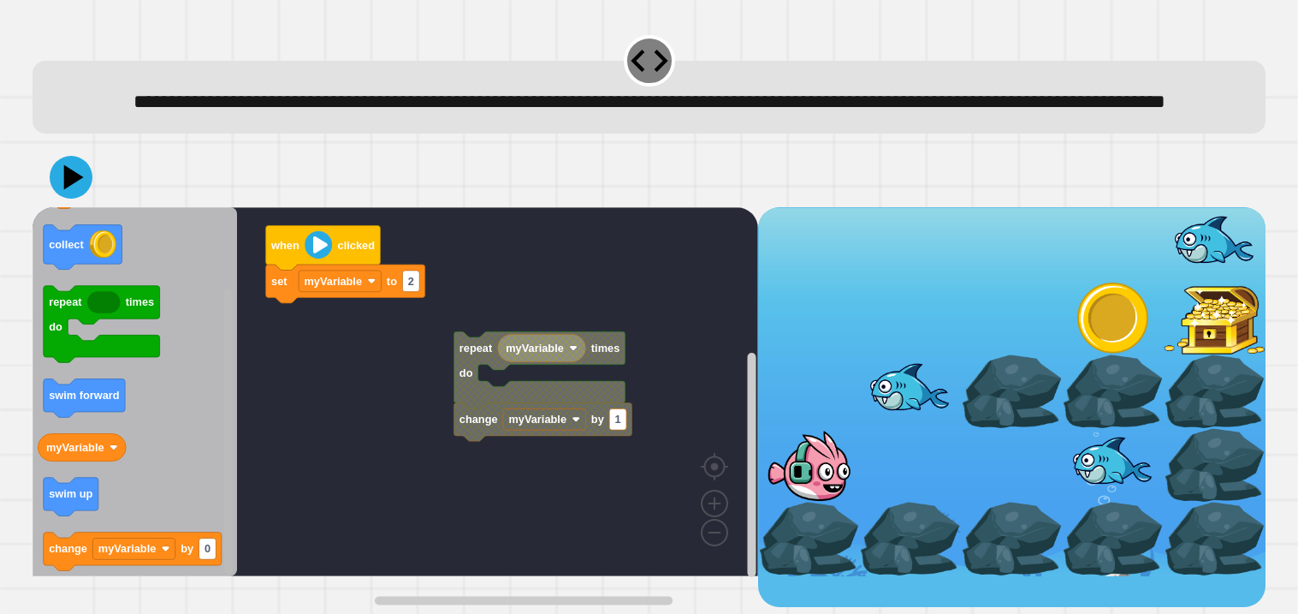
click at [229, 505] on rect "Blockly Workspace" at bounding box center [228, 430] width 9 height 285
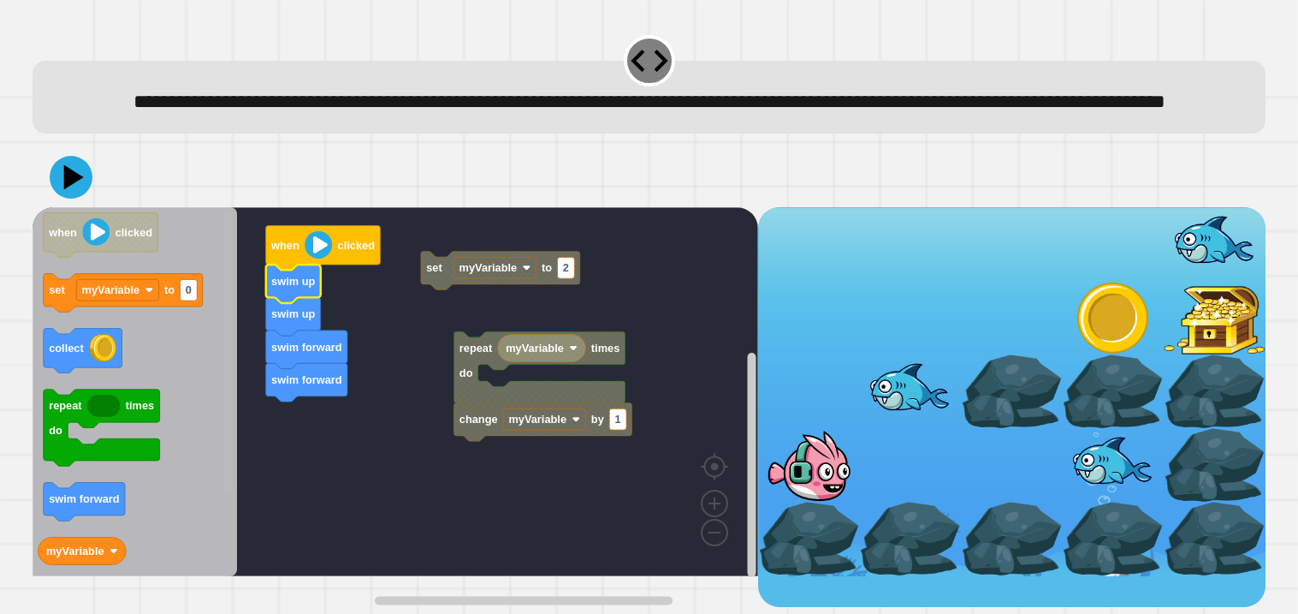
click at [258, 294] on div "myVariable change myVariable by 1 repeat times do set myVariable to 2 when clic…" at bounding box center [396, 407] width 726 height 401
click at [66, 192] on icon at bounding box center [74, 177] width 24 height 30
click at [92, 207] on div at bounding box center [649, 177] width 1233 height 60
click at [76, 203] on icon at bounding box center [70, 176] width 51 height 51
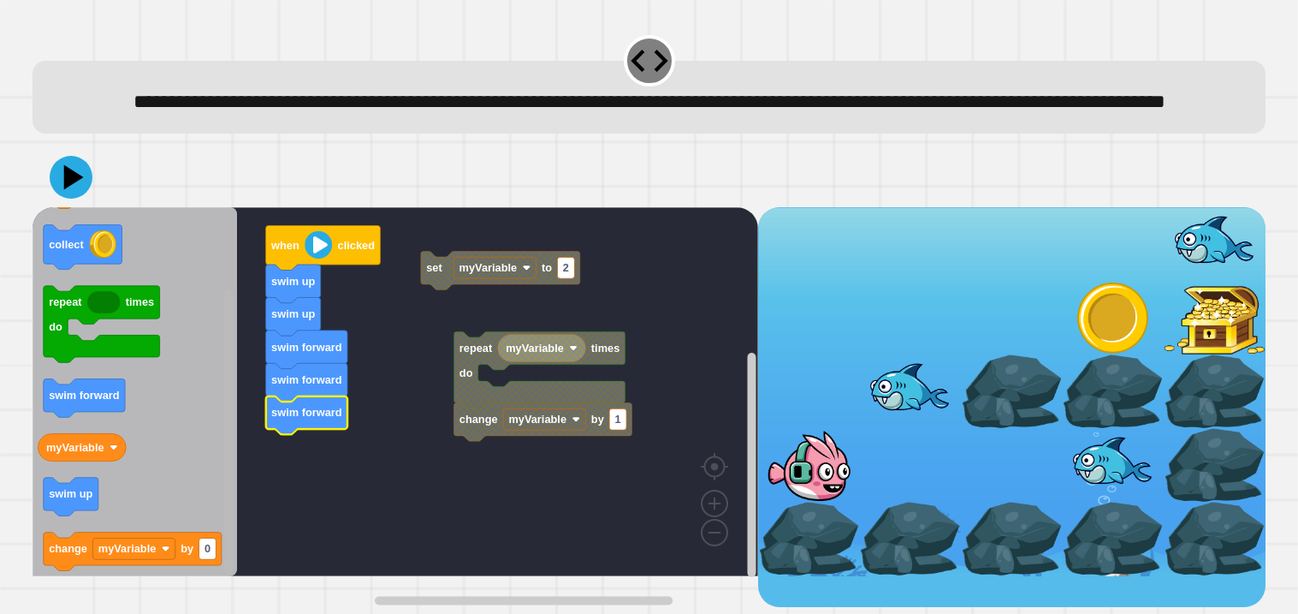
click at [226, 504] on rect "Blockly Workspace" at bounding box center [228, 430] width 9 height 285
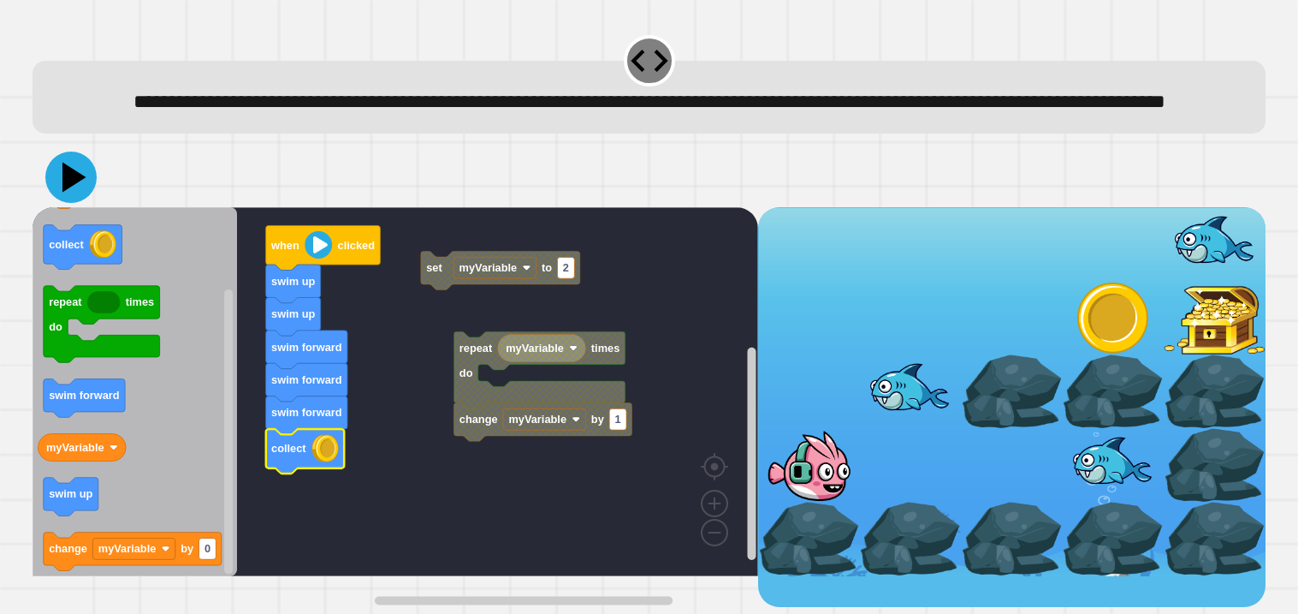
click at [60, 203] on icon at bounding box center [70, 176] width 51 height 51
click at [320, 258] on image "Blockly Workspace" at bounding box center [318, 243] width 27 height 27
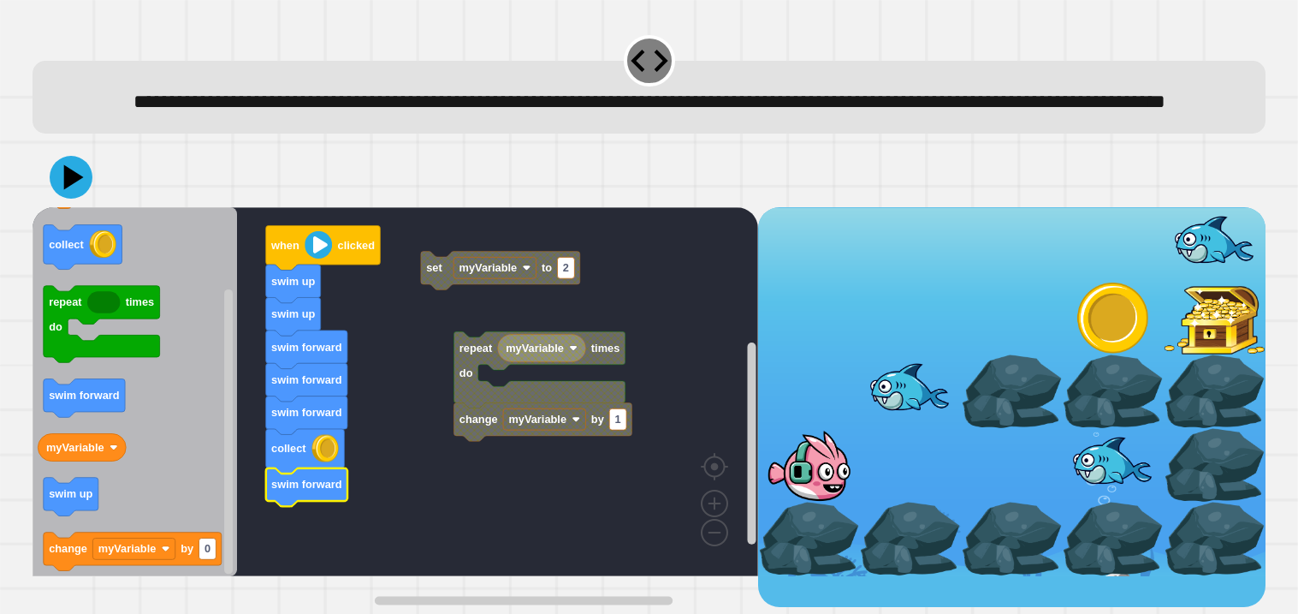
click at [311, 258] on image "Blockly Workspace" at bounding box center [318, 243] width 27 height 27
click at [80, 192] on icon at bounding box center [74, 177] width 24 height 30
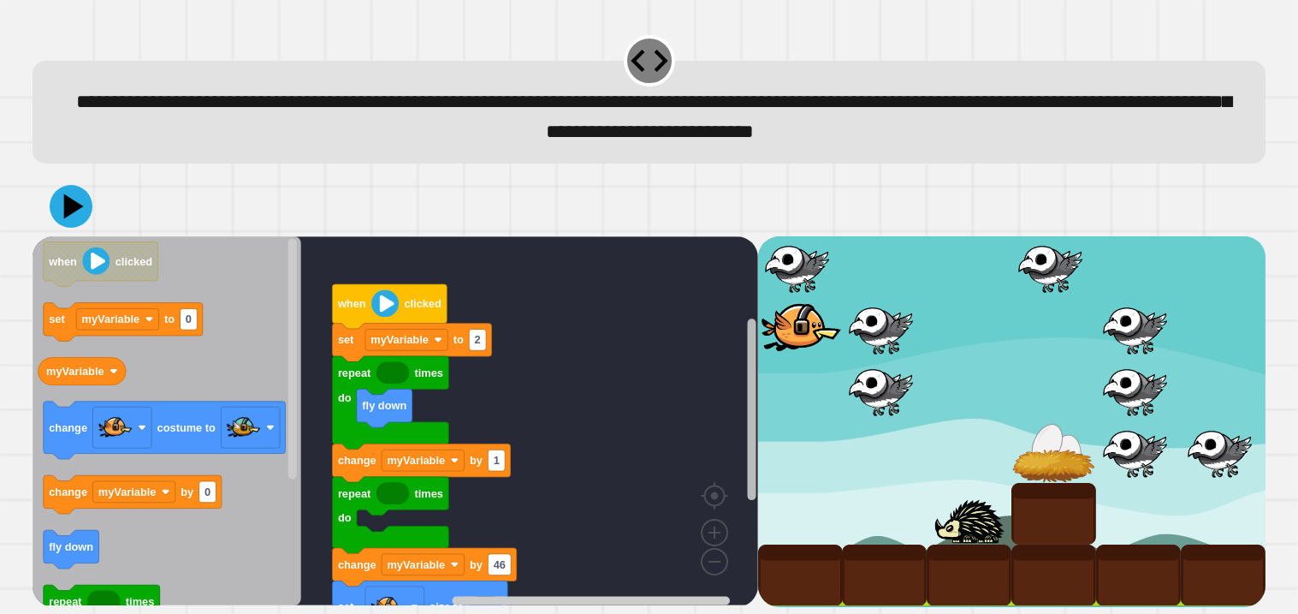
click at [758, 389] on div "fly down set size to change myVariable by 46 repeat times do change myVariable …" at bounding box center [649, 421] width 1233 height 371
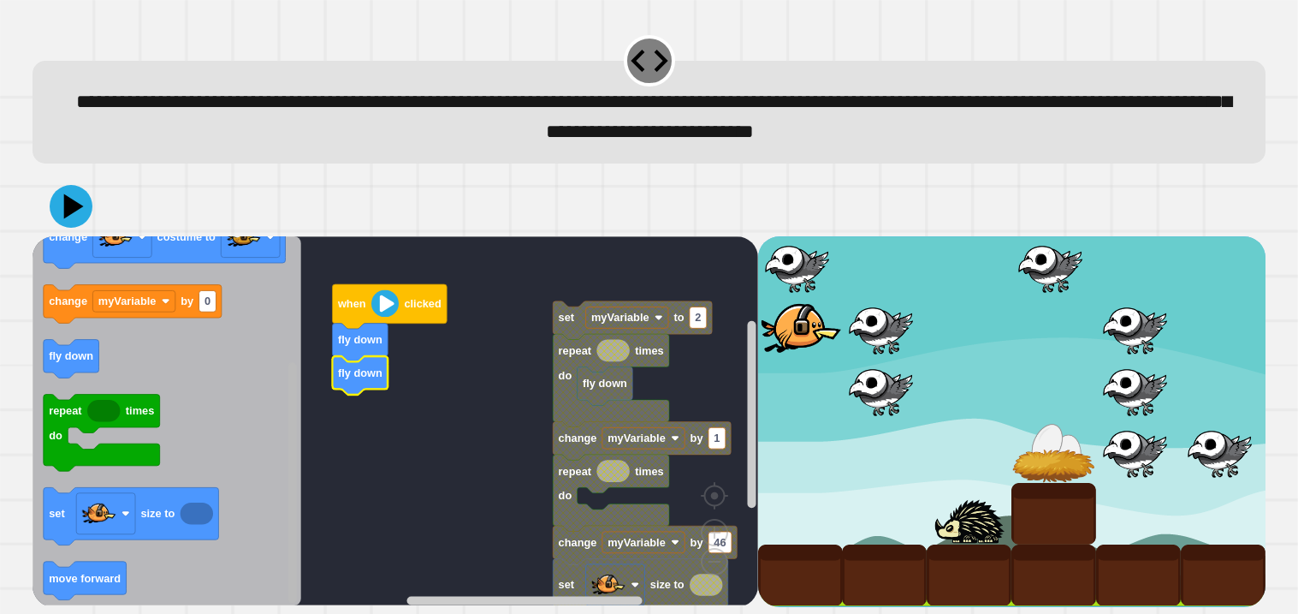
click at [271, 592] on div "fly down set size to change myVariable by 46 repeat times do change myVariable …" at bounding box center [396, 421] width 726 height 371
click at [289, 575] on rect "Blockly Workspace" at bounding box center [292, 483] width 9 height 240
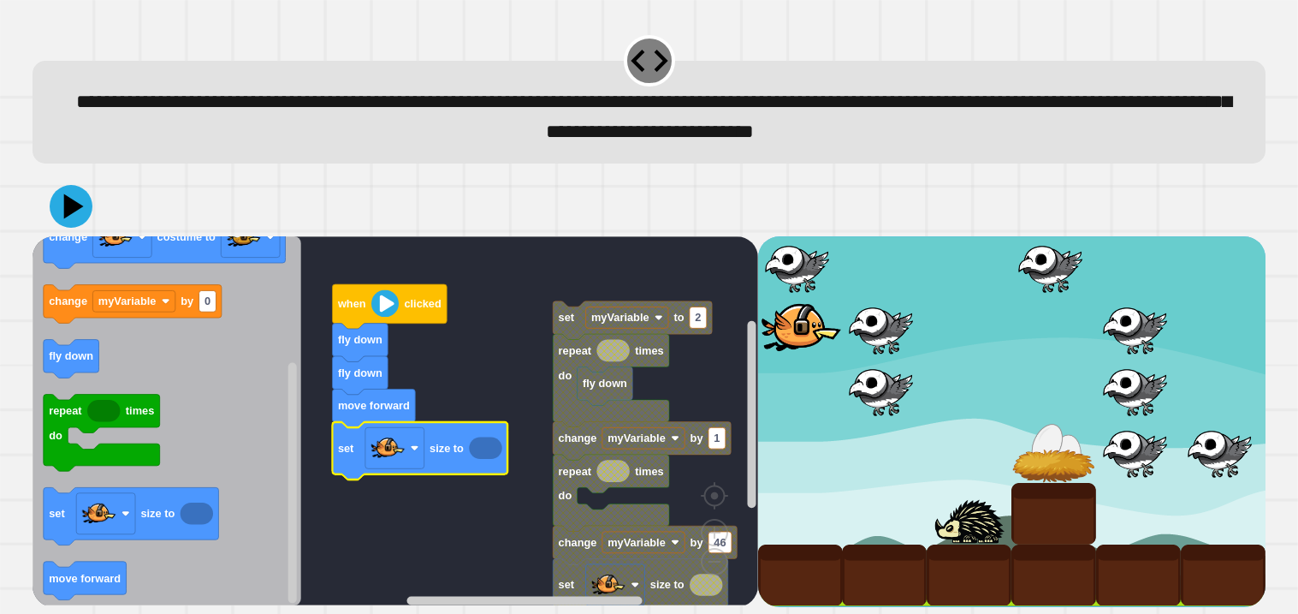
click at [480, 451] on icon "Blockly Workspace" at bounding box center [485, 448] width 33 height 22
click at [369, 438] on rect "Blockly Workspace" at bounding box center [394, 448] width 59 height 41
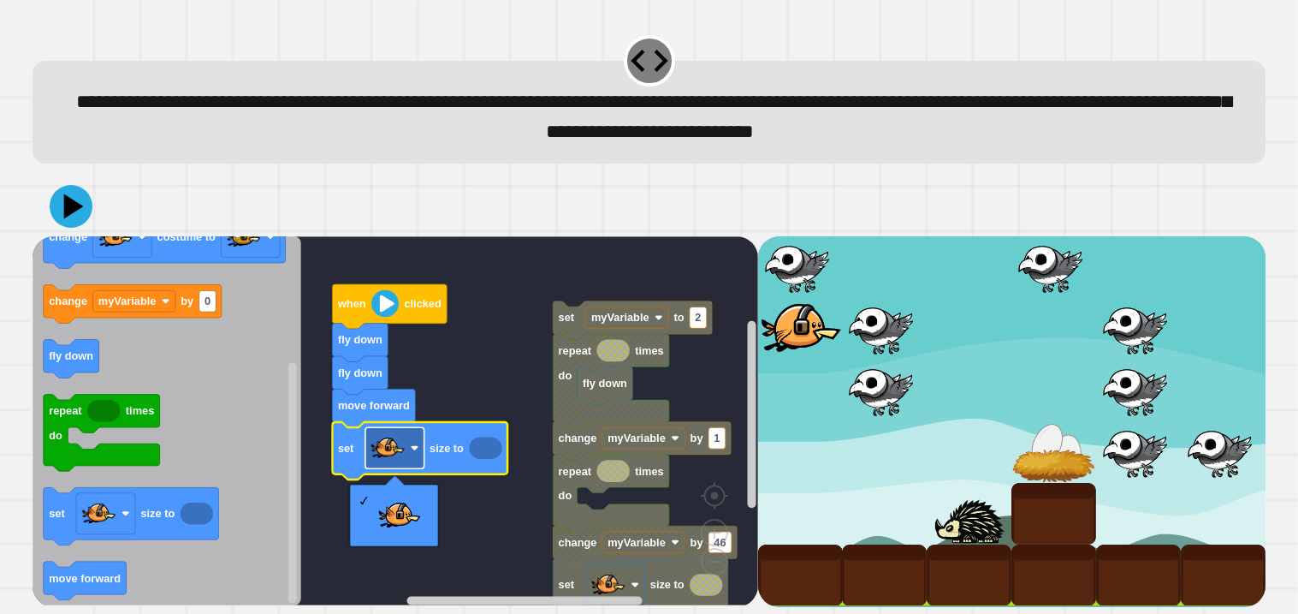
click at [392, 449] on image "Blockly Workspace" at bounding box center [388, 448] width 34 height 34
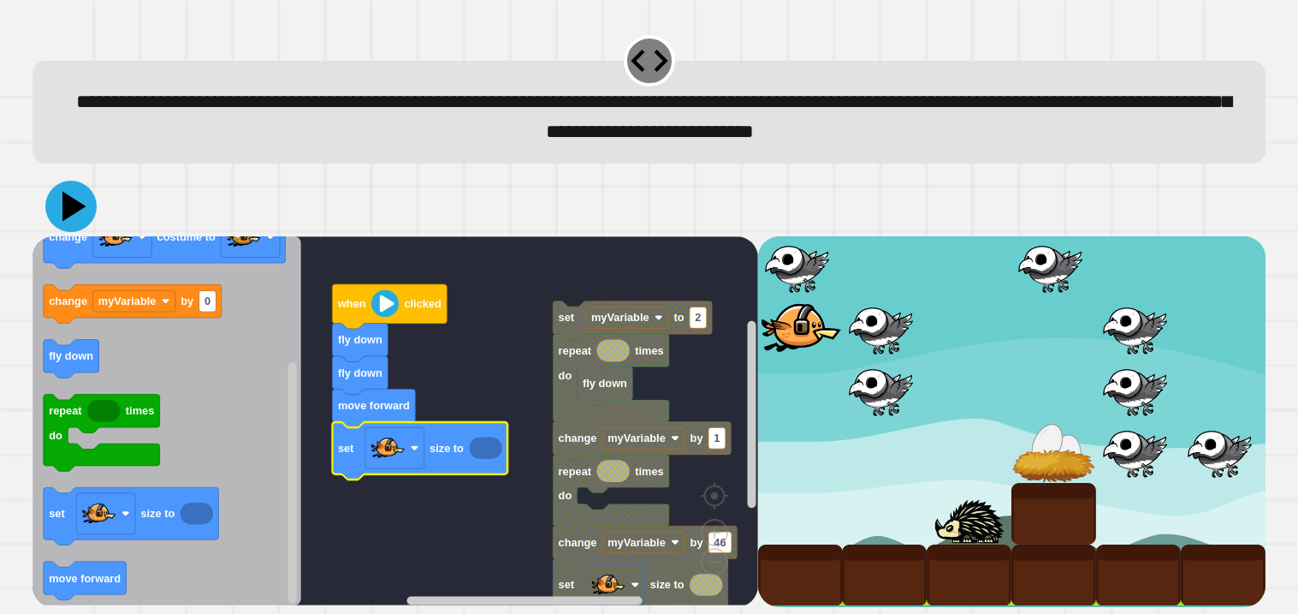
click at [81, 222] on icon at bounding box center [70, 206] width 51 height 51
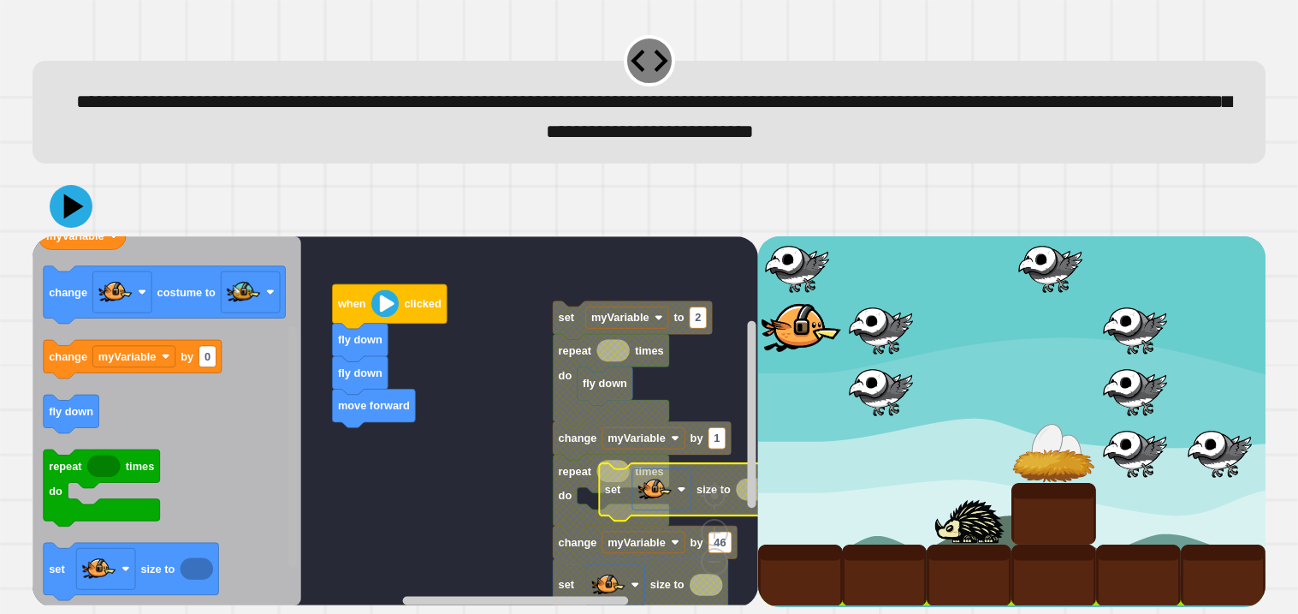
click at [289, 359] on rect "Blockly Workspace" at bounding box center [292, 447] width 9 height 240
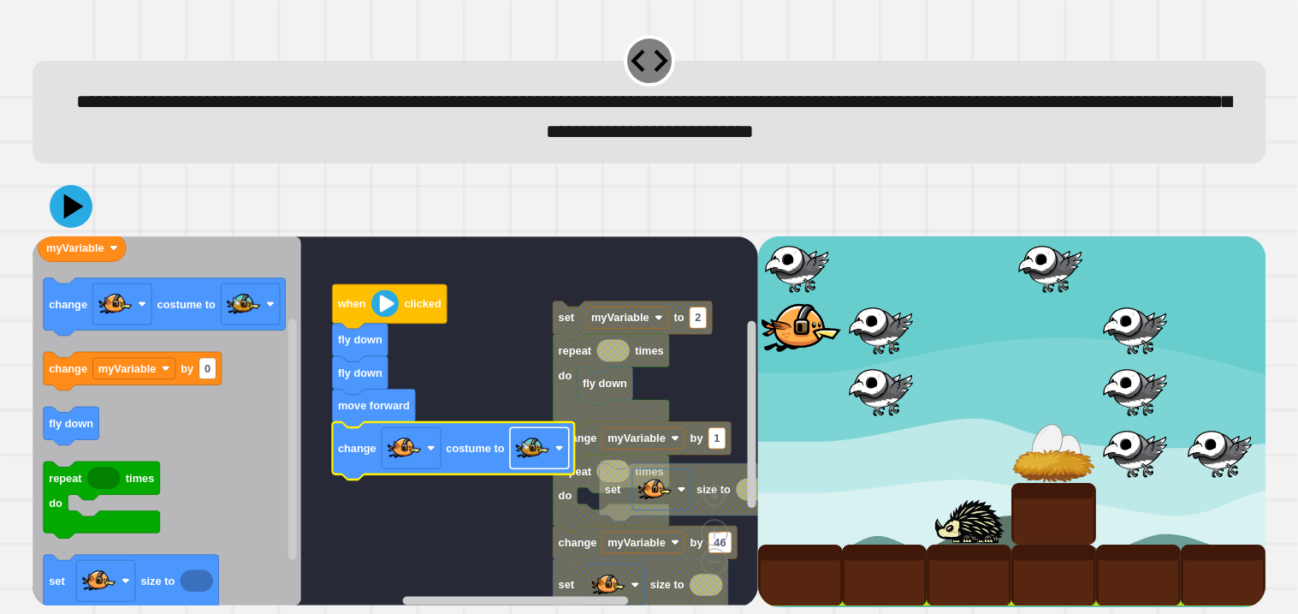
click at [548, 454] on image "Blockly Workspace" at bounding box center [532, 448] width 34 height 34
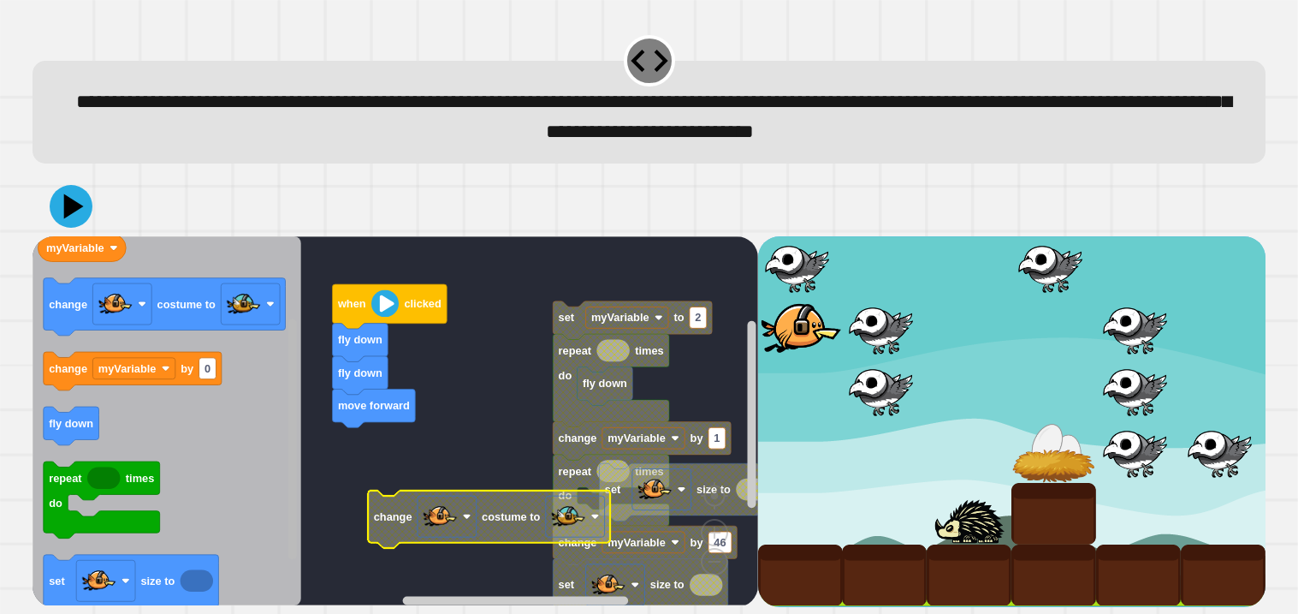
click at [292, 583] on rect "Blockly Workspace" at bounding box center [292, 421] width 13 height 365
click at [286, 481] on div "fly down set size to change myVariable by 46 repeat times do change myVariable …" at bounding box center [396, 421] width 726 height 371
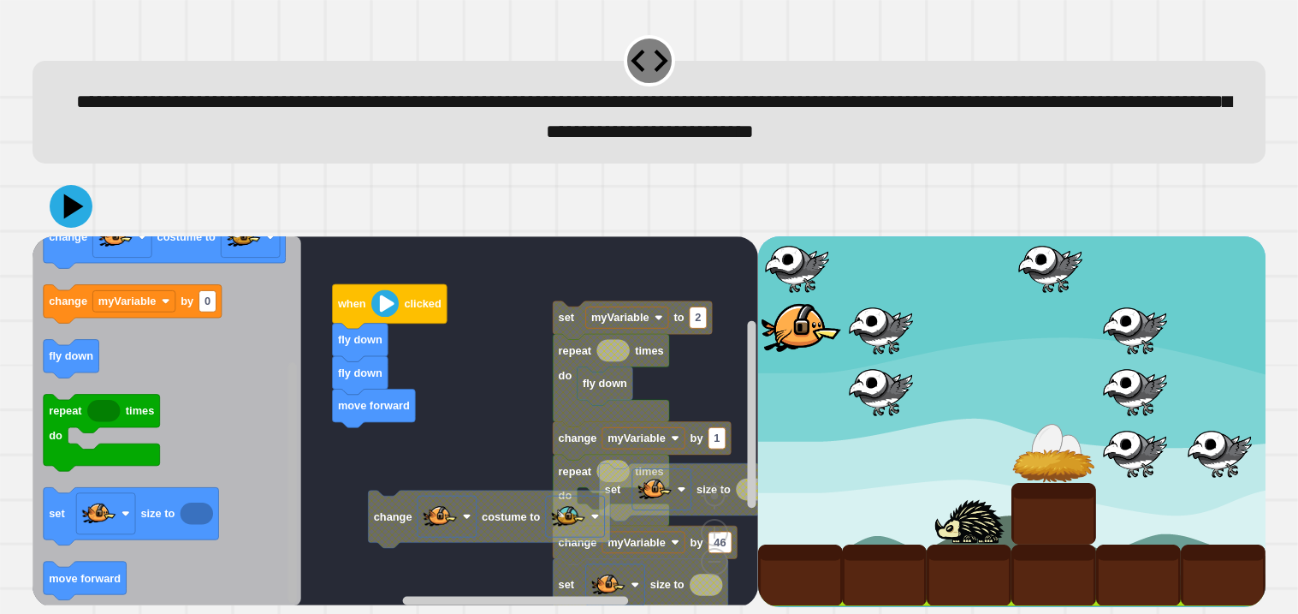
click at [277, 588] on div "fly down set size to change myVariable by 46 repeat times do change myVariable …" at bounding box center [396, 421] width 726 height 371
click at [112, 561] on icon "Blockly Workspace" at bounding box center [167, 420] width 269 height 369
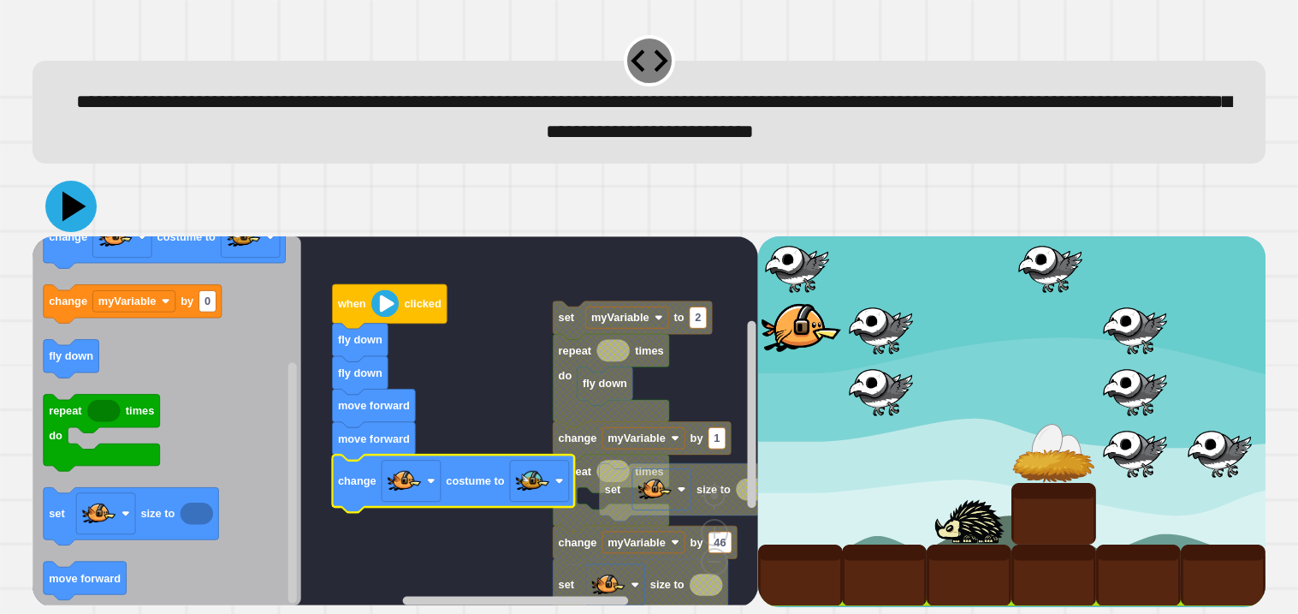
click at [86, 200] on icon at bounding box center [70, 206] width 51 height 51
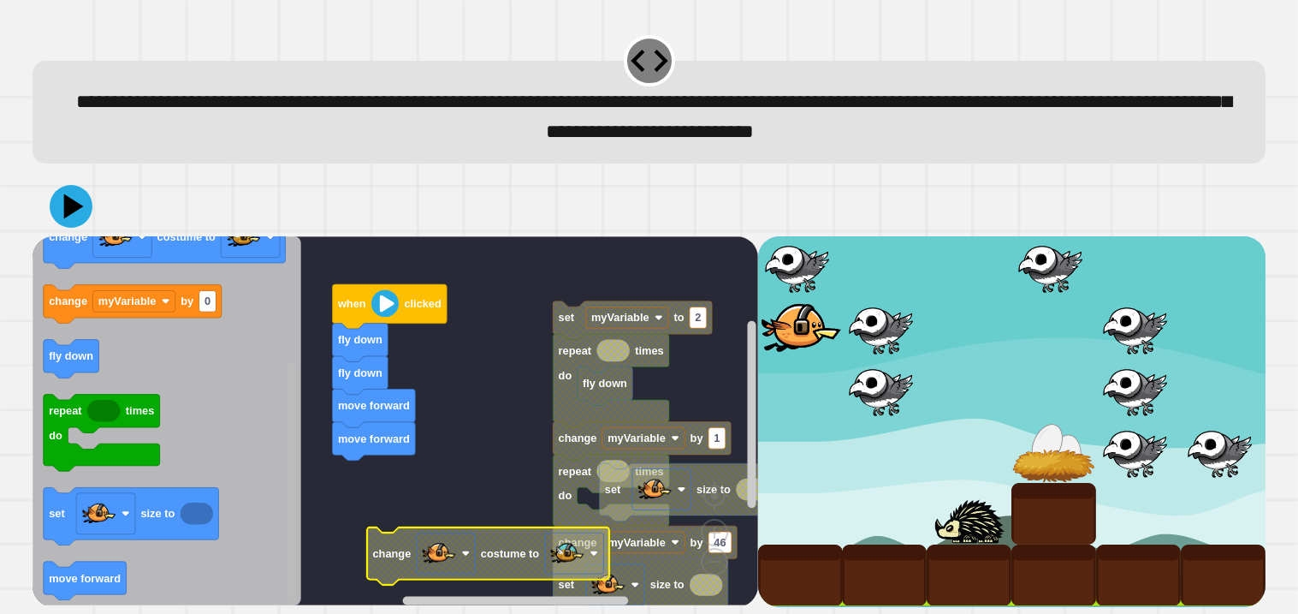
click at [253, 613] on html "**********" at bounding box center [649, 307] width 1298 height 614
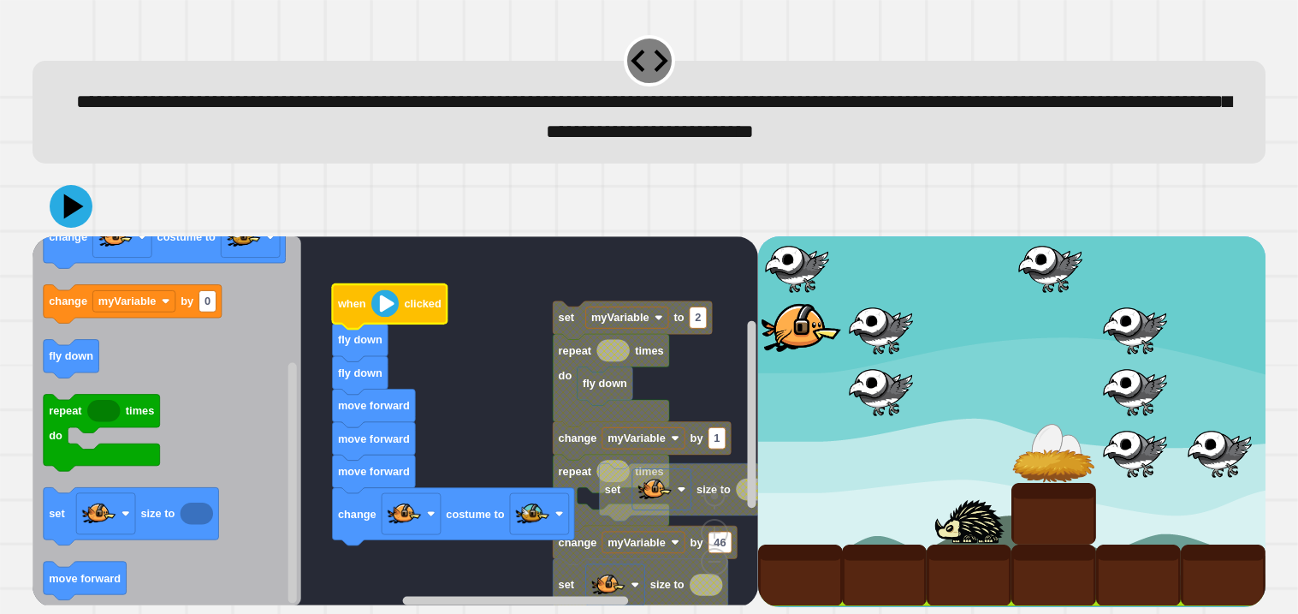
click at [389, 299] on image "Blockly Workspace" at bounding box center [384, 303] width 27 height 27
click at [61, 214] on icon at bounding box center [70, 206] width 51 height 51
click at [294, 526] on rect "Blockly Workspace" at bounding box center [292, 483] width 9 height 240
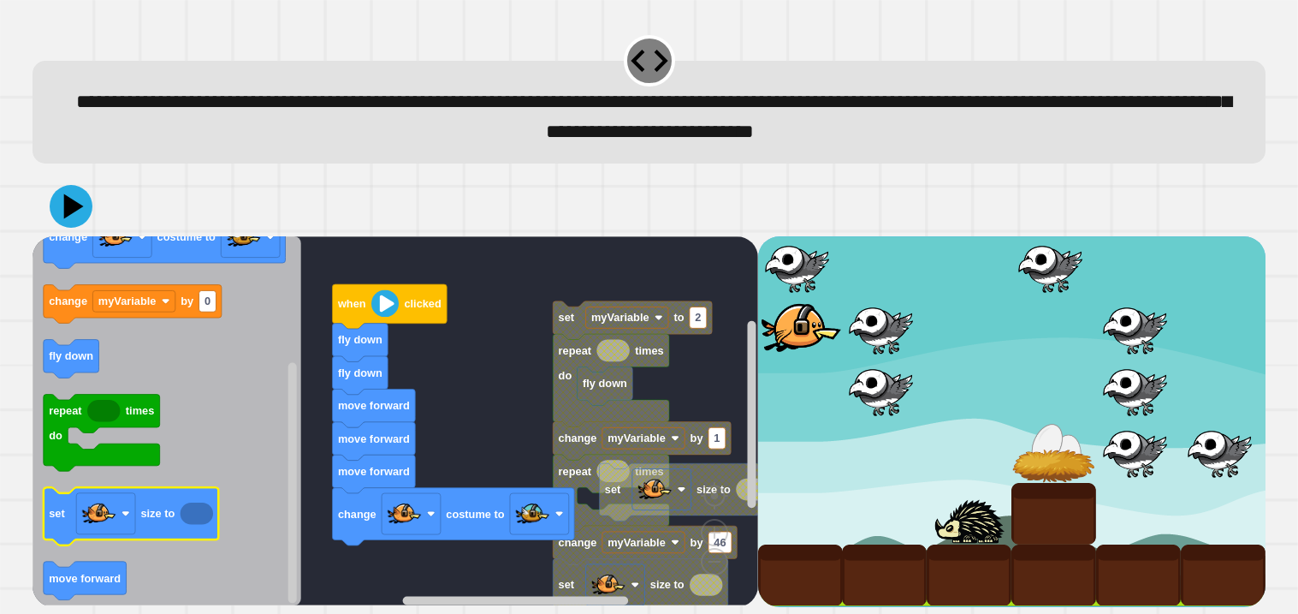
click at [194, 512] on icon "Blockly Workspace" at bounding box center [197, 513] width 33 height 22
click at [466, 405] on rect "Blockly Workspace" at bounding box center [396, 420] width 726 height 369
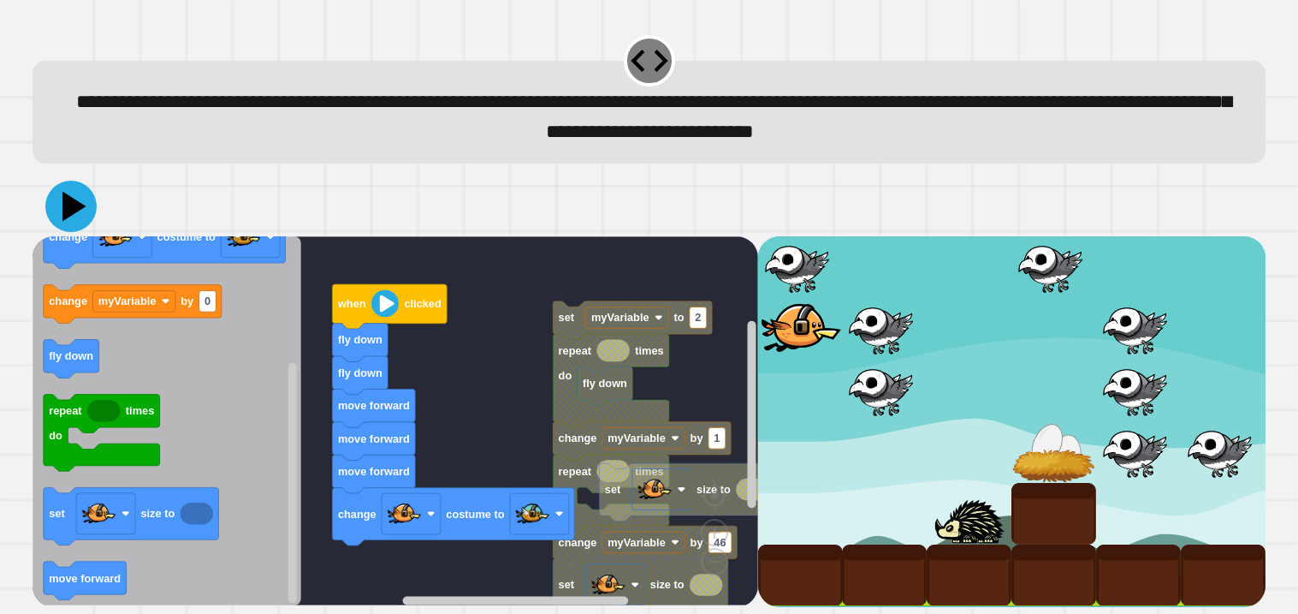
click at [67, 214] on icon at bounding box center [74, 207] width 24 height 30
click at [386, 306] on image "Blockly Workspace" at bounding box center [384, 303] width 27 height 27
click at [385, 307] on image "Blockly Workspace" at bounding box center [384, 303] width 27 height 27
click at [74, 196] on icon at bounding box center [70, 206] width 51 height 51
click at [387, 311] on image "Blockly Workspace" at bounding box center [384, 303] width 27 height 27
